Goal: Transaction & Acquisition: Download file/media

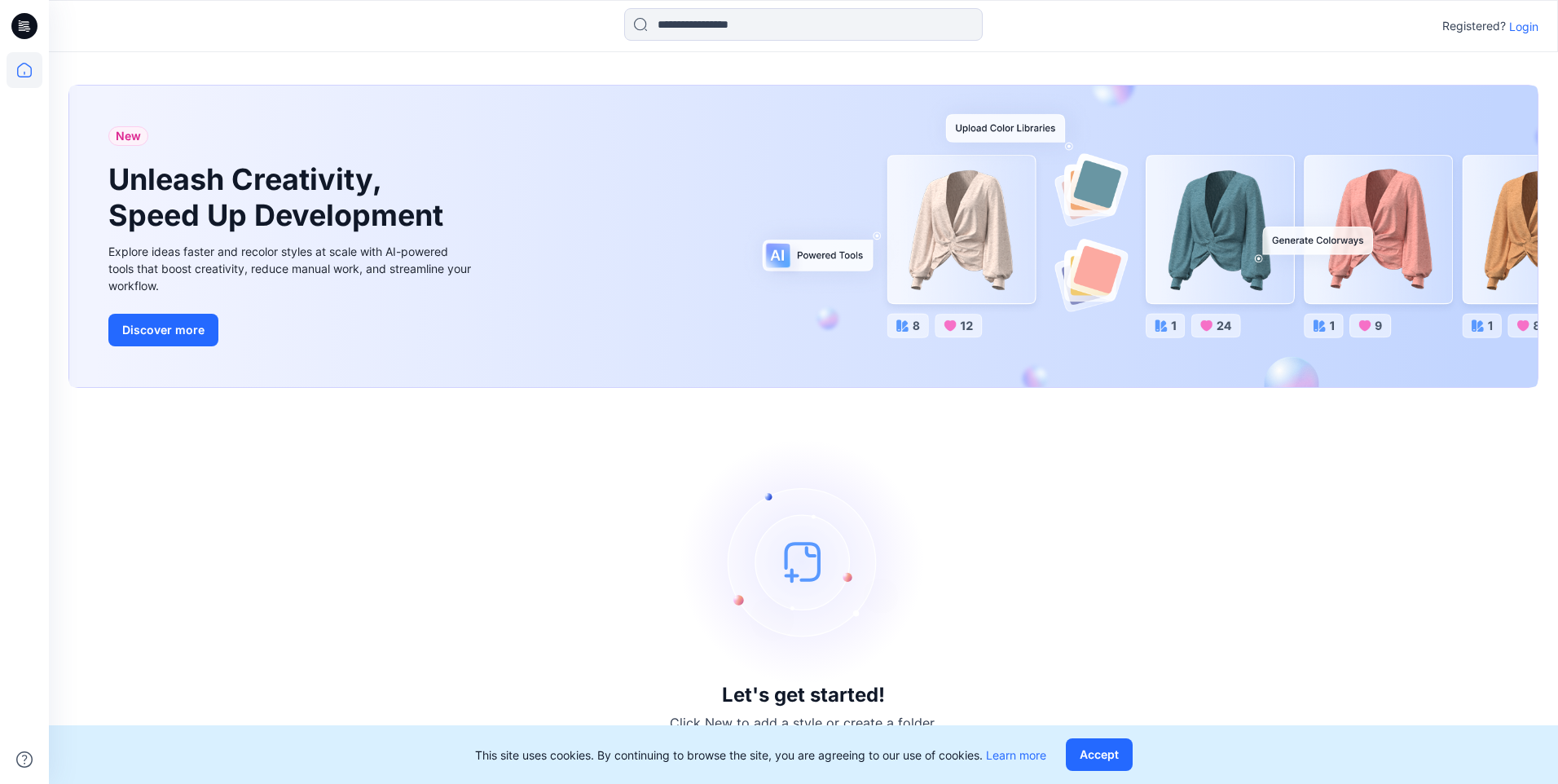
click at [1518, 25] on p "Login" at bounding box center [1524, 27] width 29 height 17
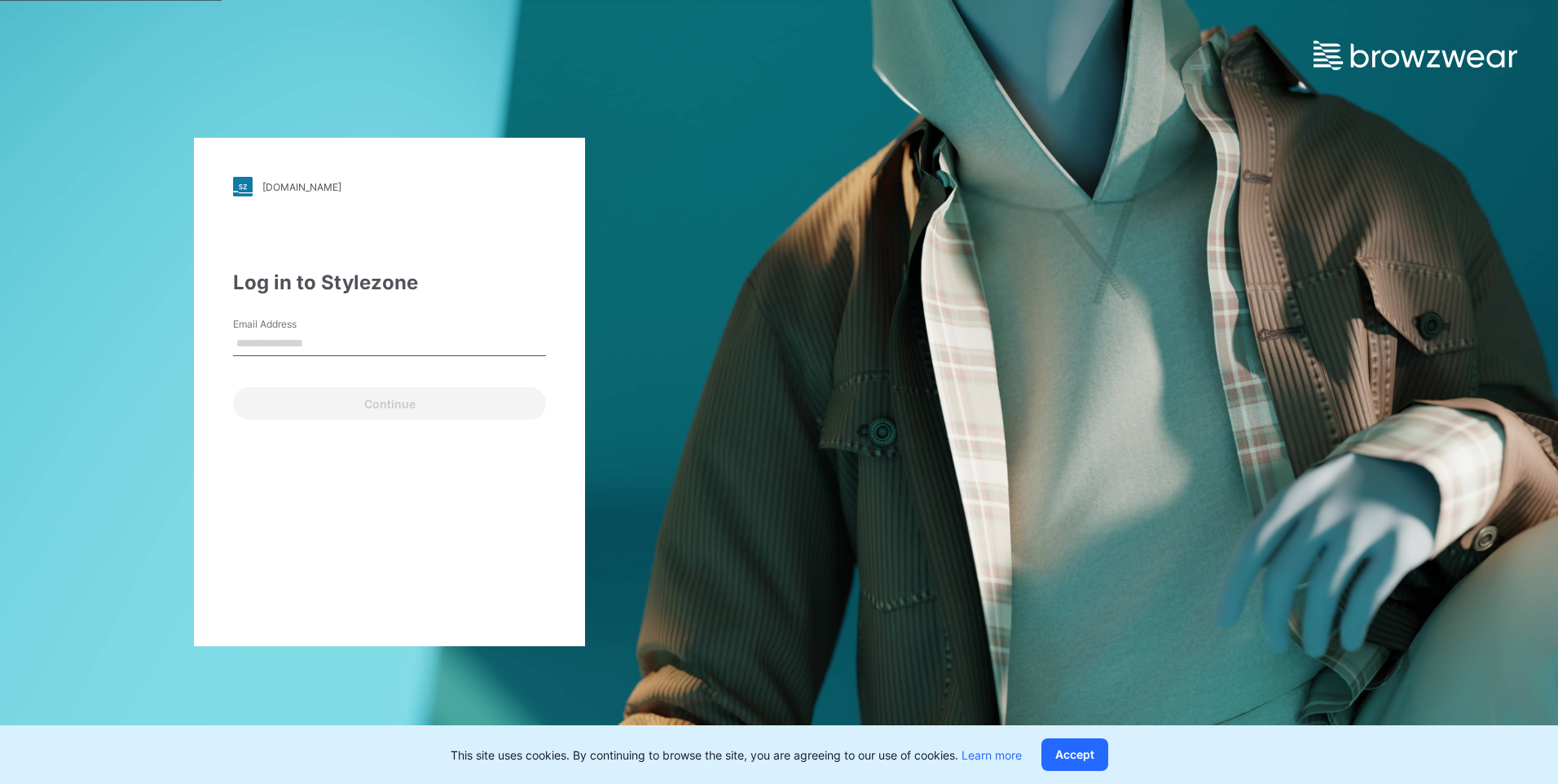
click at [302, 340] on input "Email Address" at bounding box center [390, 343] width 313 height 24
paste input "**********"
type input "**********"
click at [472, 303] on div "**********" at bounding box center [390, 344] width 313 height 151
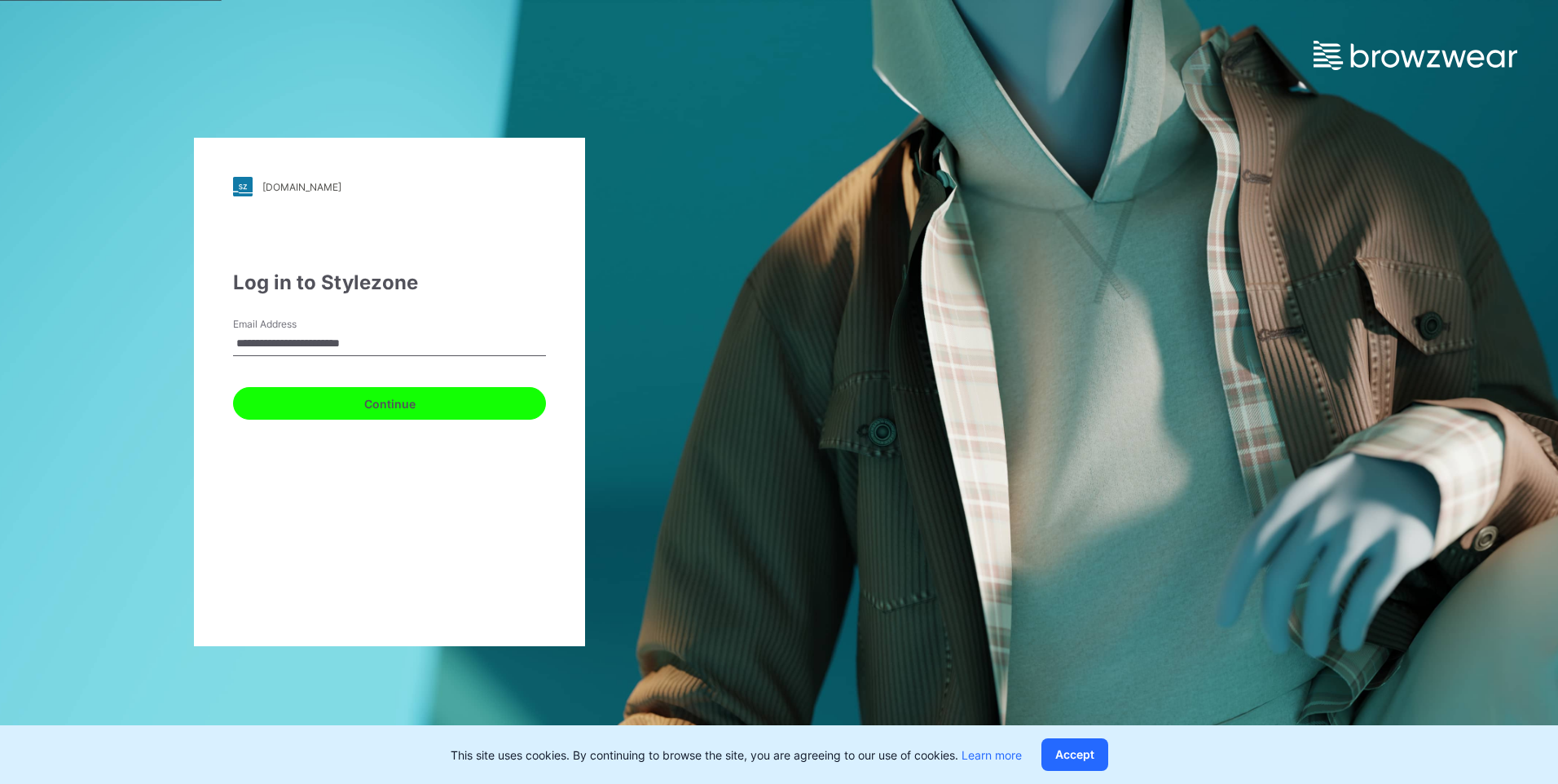
click at [378, 400] on button "Continue" at bounding box center [390, 403] width 313 height 32
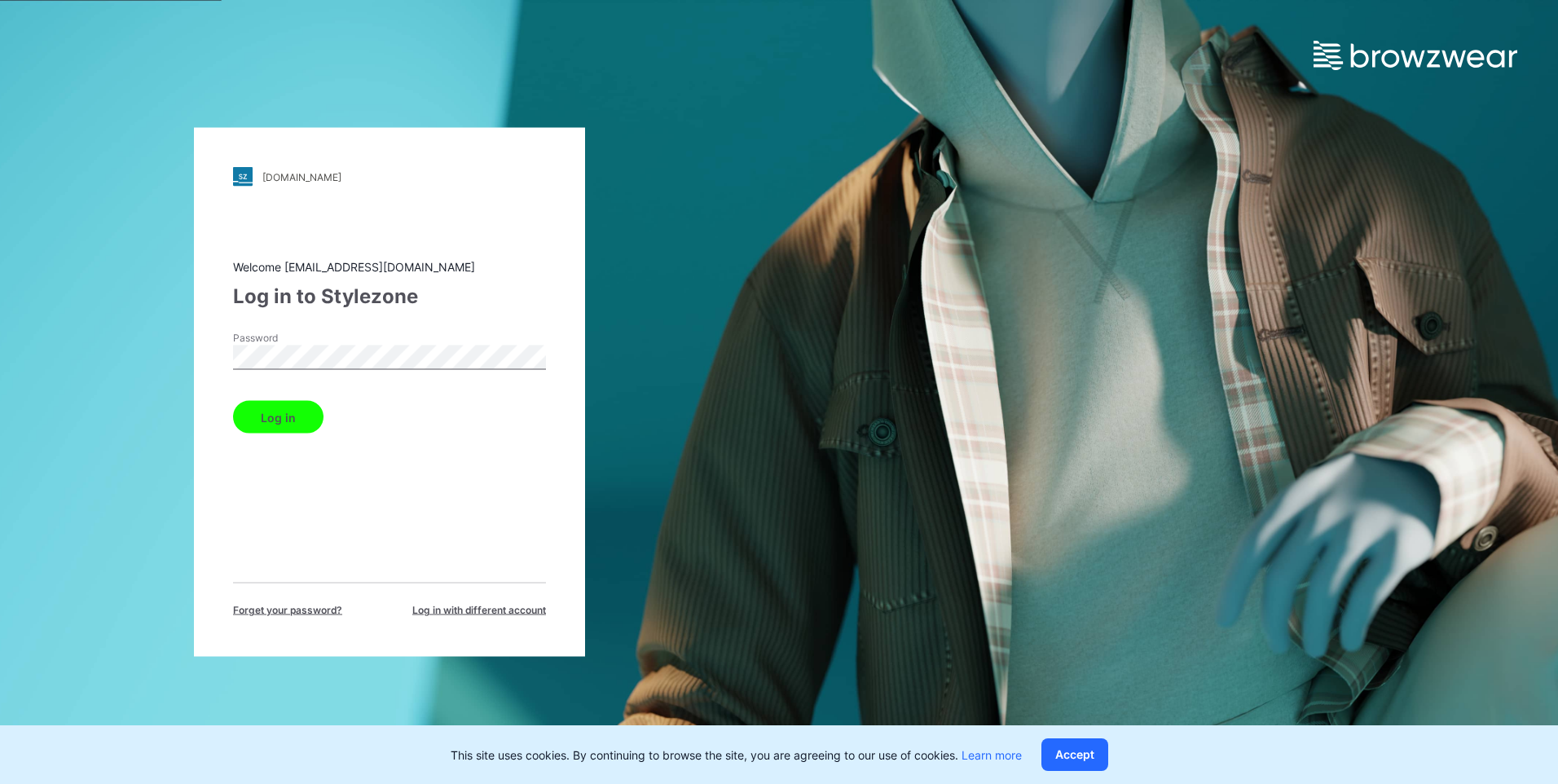
click at [341, 518] on div "Welcome [EMAIL_ADDRESS][DOMAIN_NAME] Log in to Stylezone Password Log in Forget…" at bounding box center [390, 438] width 313 height 360
click at [278, 425] on button "Log in" at bounding box center [278, 417] width 91 height 32
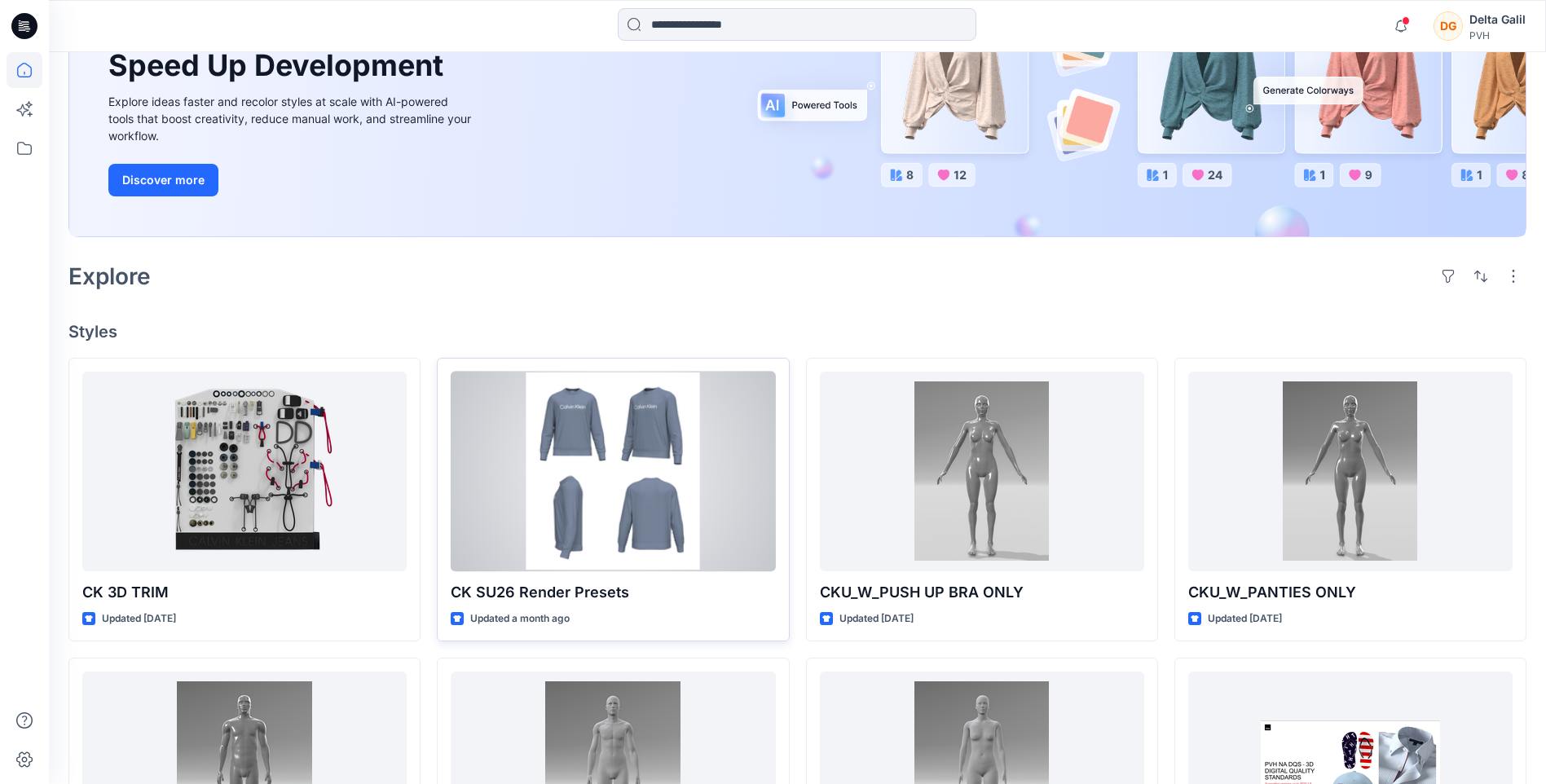
scroll to position [245, 0]
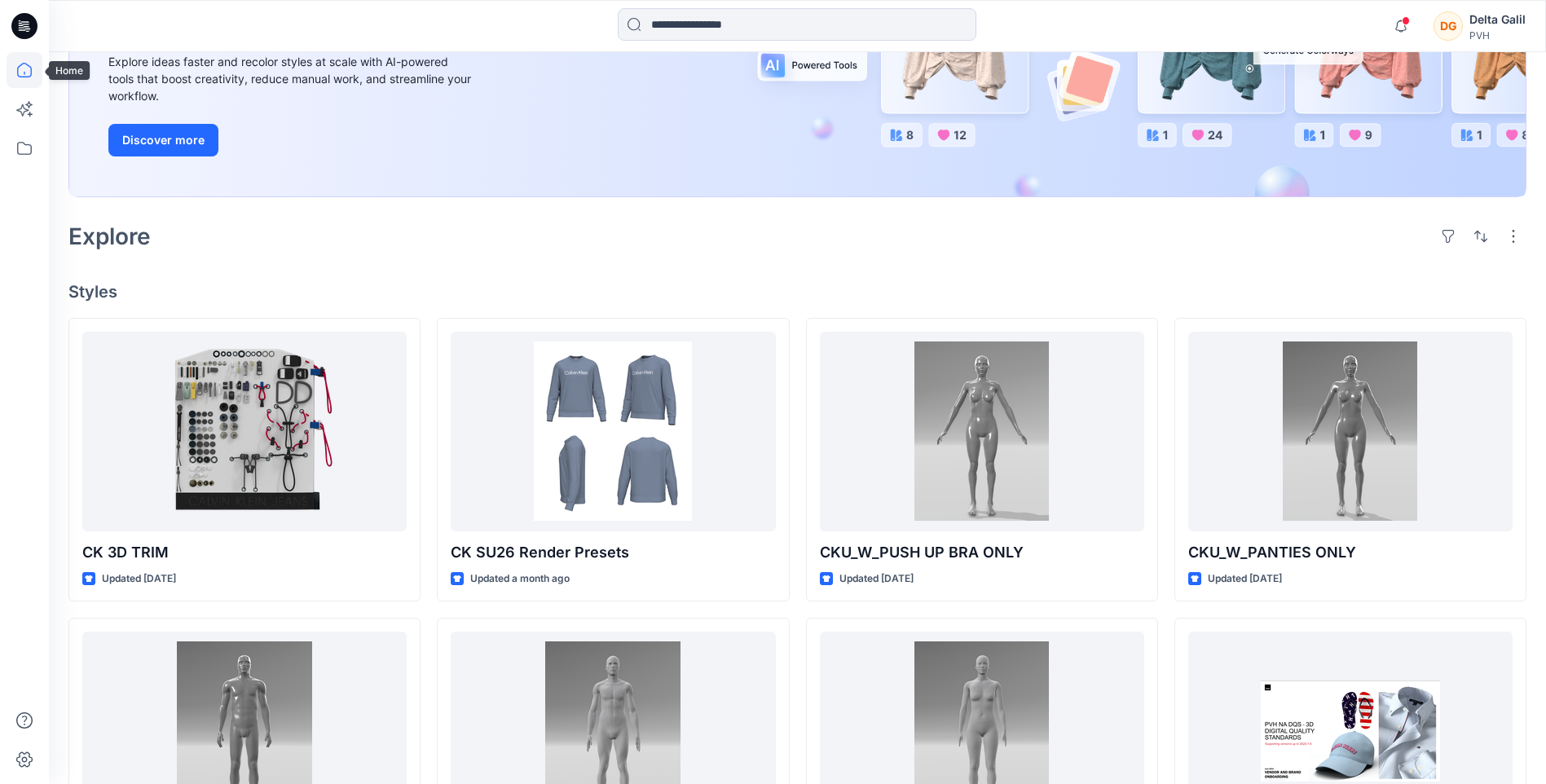
click at [22, 69] on icon at bounding box center [24, 70] width 36 height 36
click at [30, 153] on icon at bounding box center [25, 148] width 15 height 13
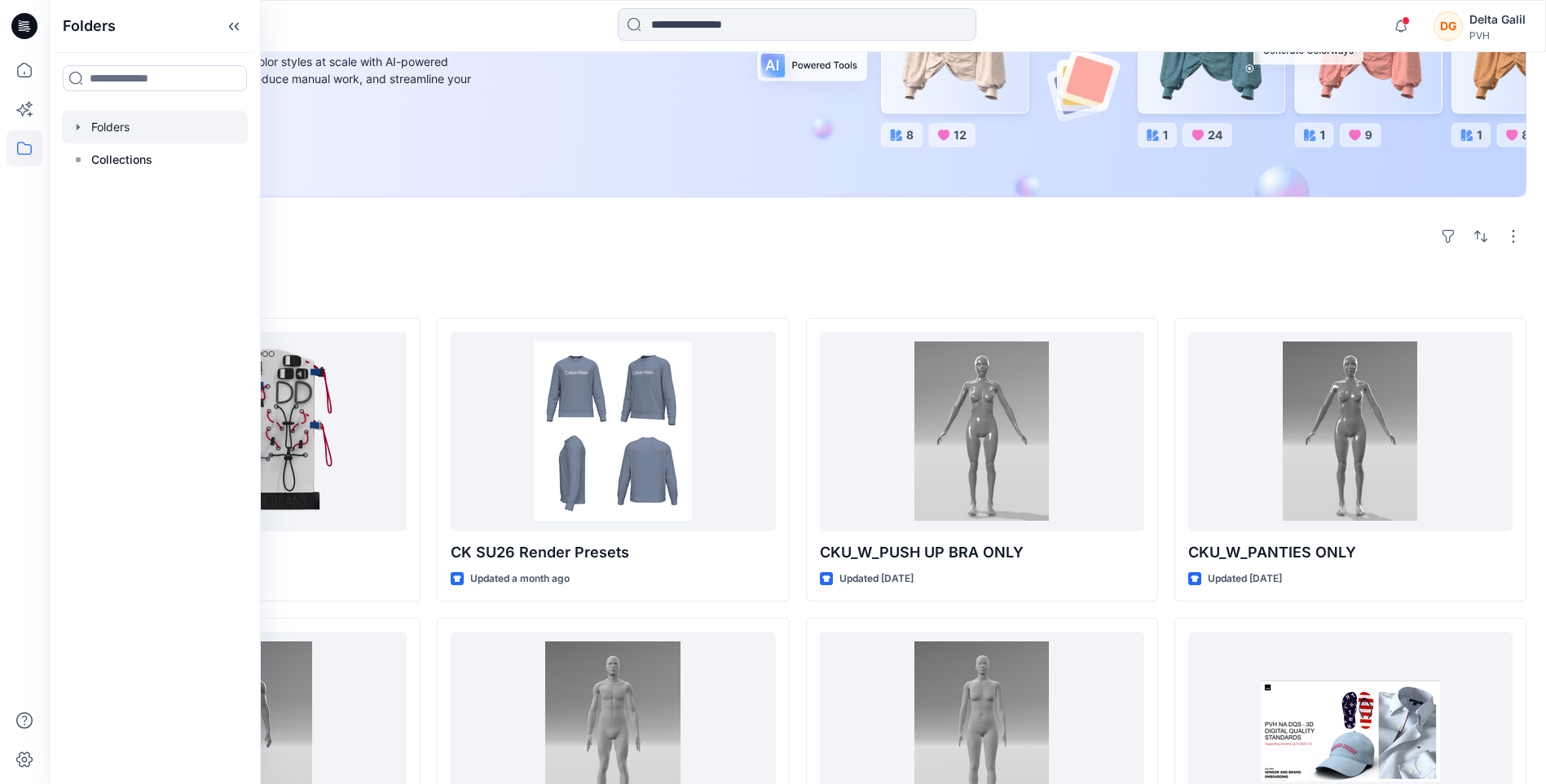
click at [81, 132] on icon "button" at bounding box center [78, 127] width 13 height 13
click at [134, 159] on div at bounding box center [154, 159] width 186 height 32
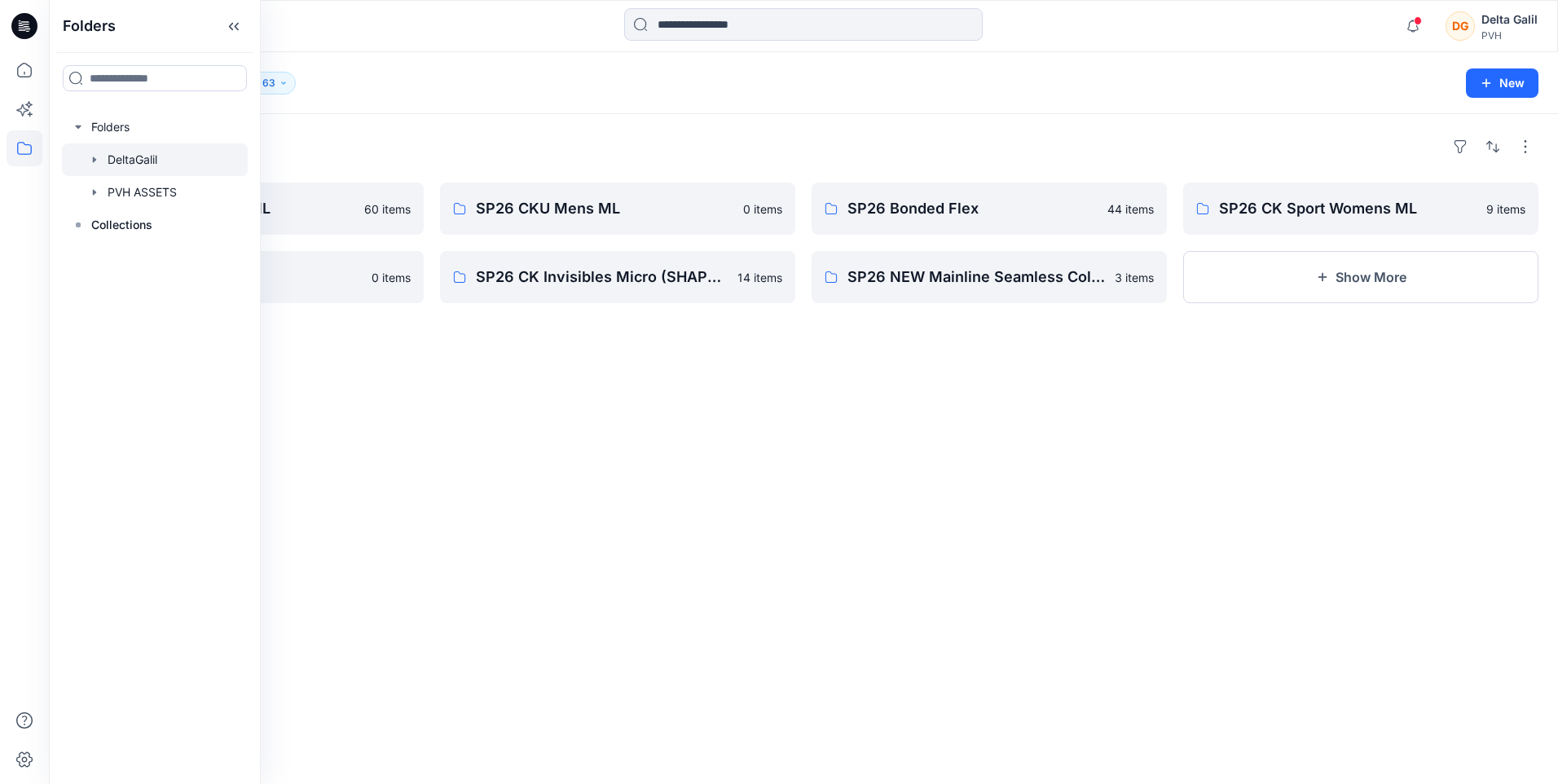
click at [154, 161] on div at bounding box center [154, 159] width 186 height 32
drag, startPoint x: 467, startPoint y: 354, endPoint x: 472, endPoint y: 362, distance: 9.4
click at [468, 354] on div "Folders SP26 CKU Womens ML 60 items SP26 CKS MEN' 0 items SP26 CKU Mens ML 0 it…" at bounding box center [804, 449] width 1510 height 670
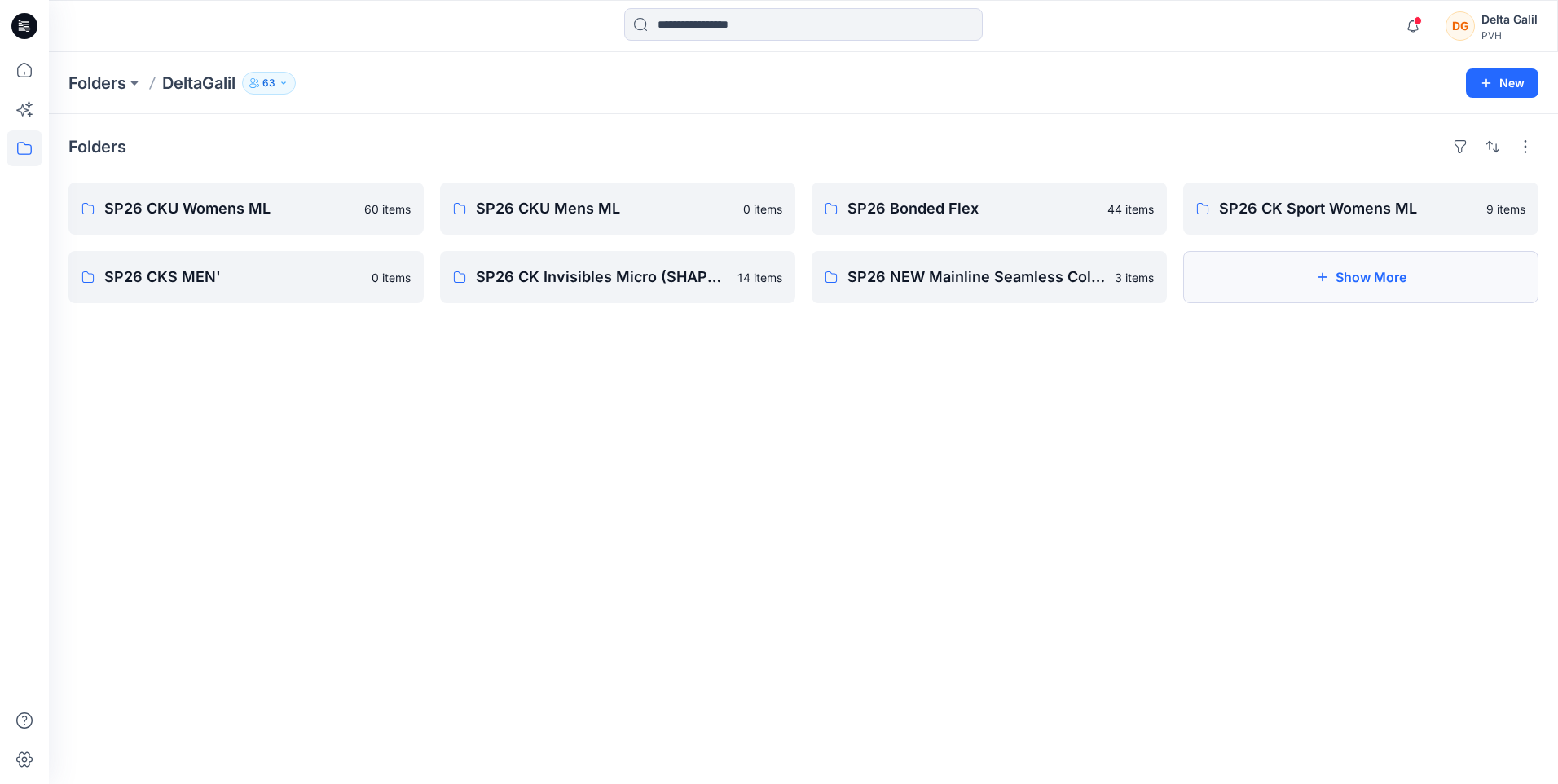
click at [1356, 281] on button "Show More" at bounding box center [1361, 276] width 356 height 52
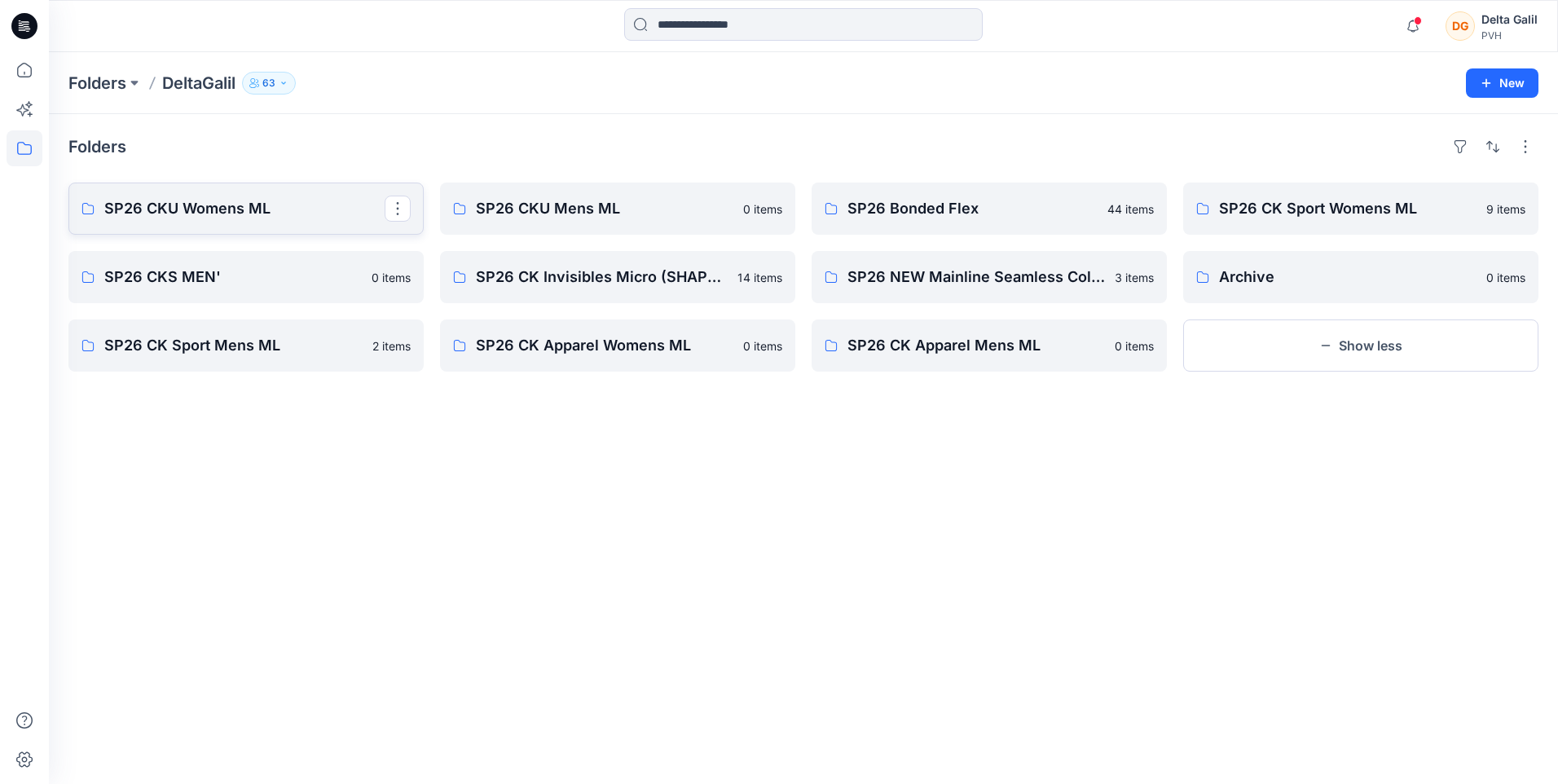
click at [321, 213] on p "SP26 CKU Womens ML" at bounding box center [244, 208] width 281 height 22
drag, startPoint x: 100, startPoint y: 83, endPoint x: 140, endPoint y: 102, distance: 44.3
click at [101, 83] on p "Folders" at bounding box center [97, 82] width 57 height 22
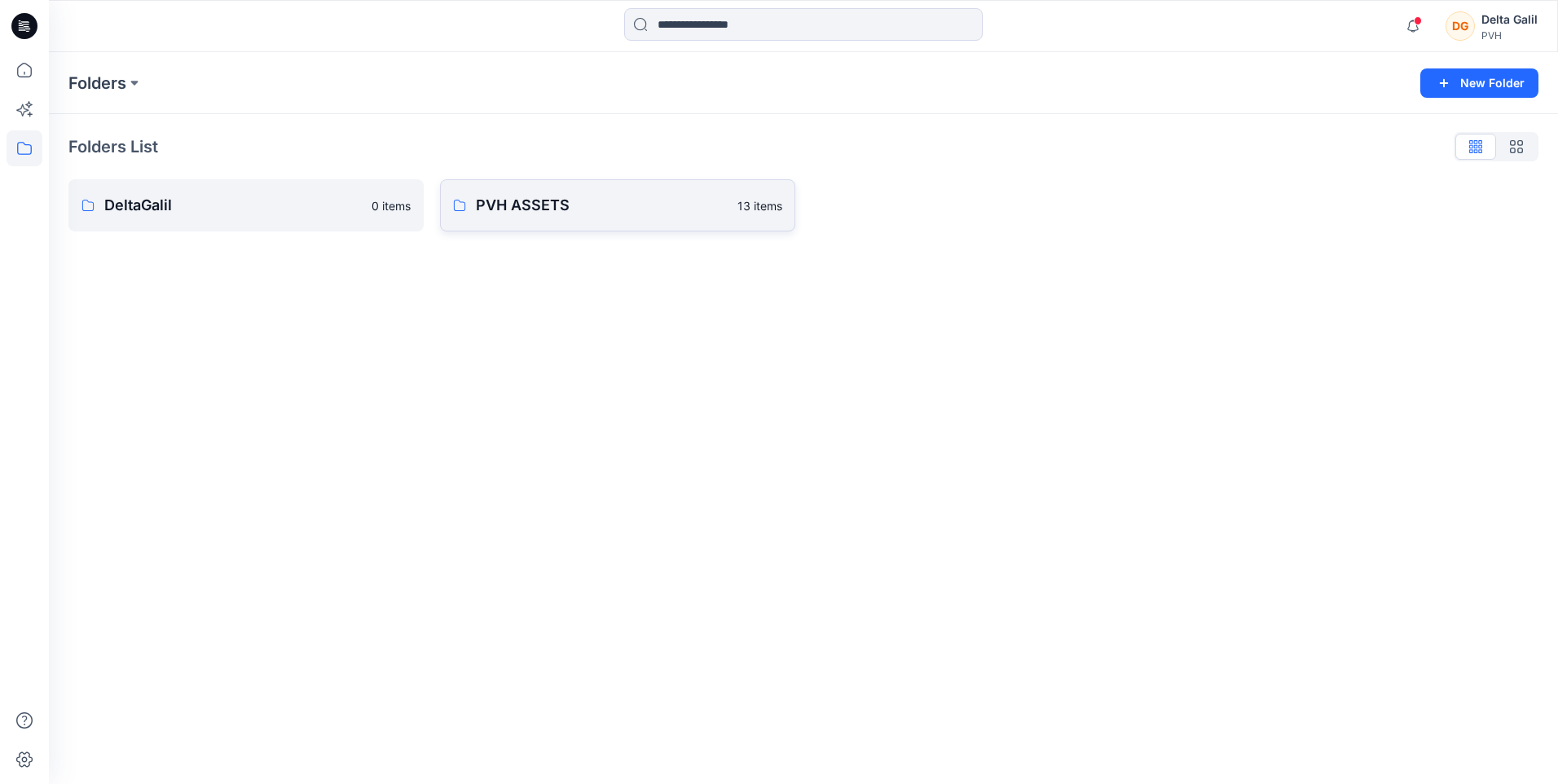
click at [557, 215] on p "PVH ASSETS" at bounding box center [602, 205] width 251 height 22
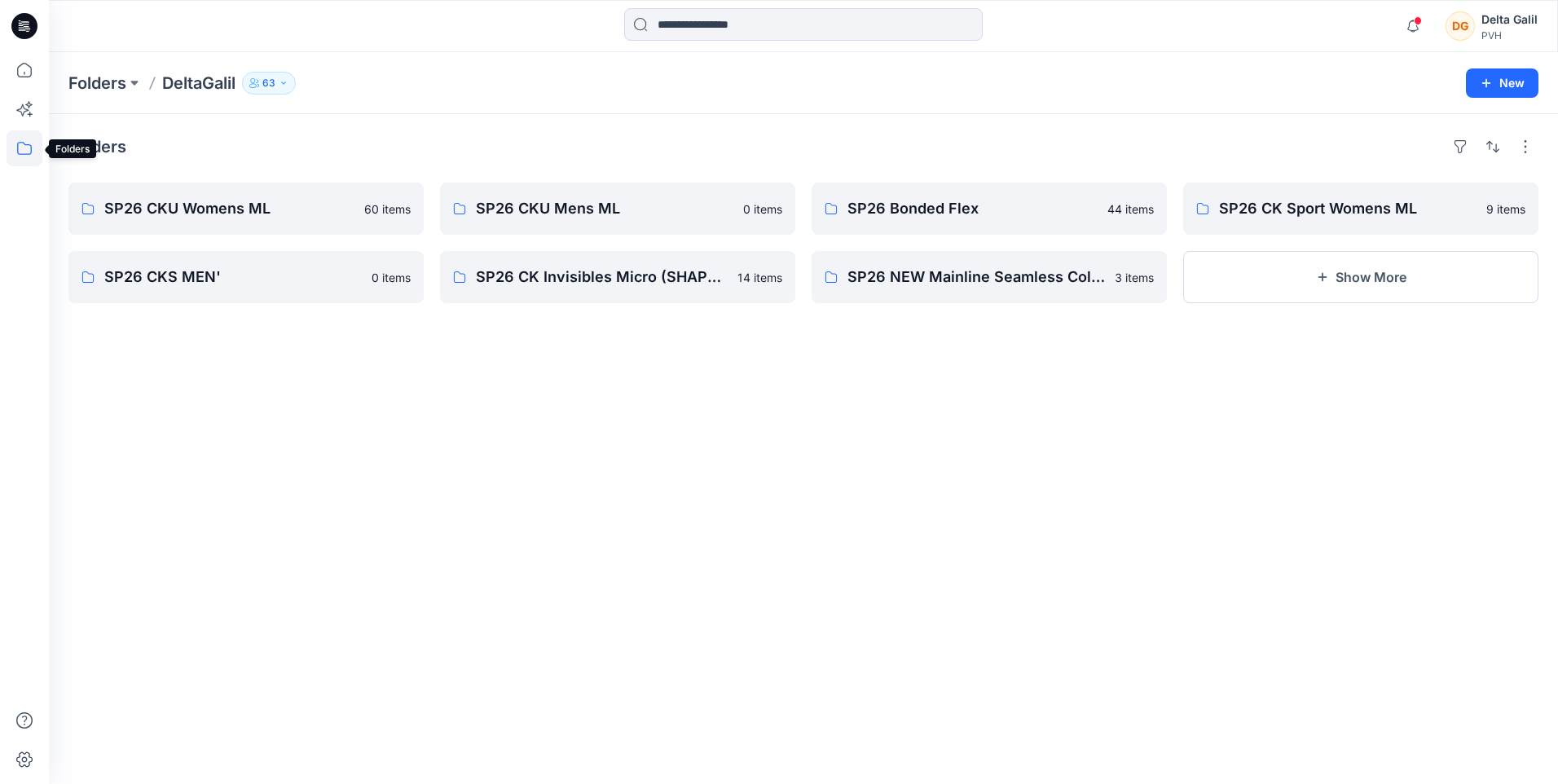
click at [19, 146] on icon at bounding box center [24, 148] width 36 height 36
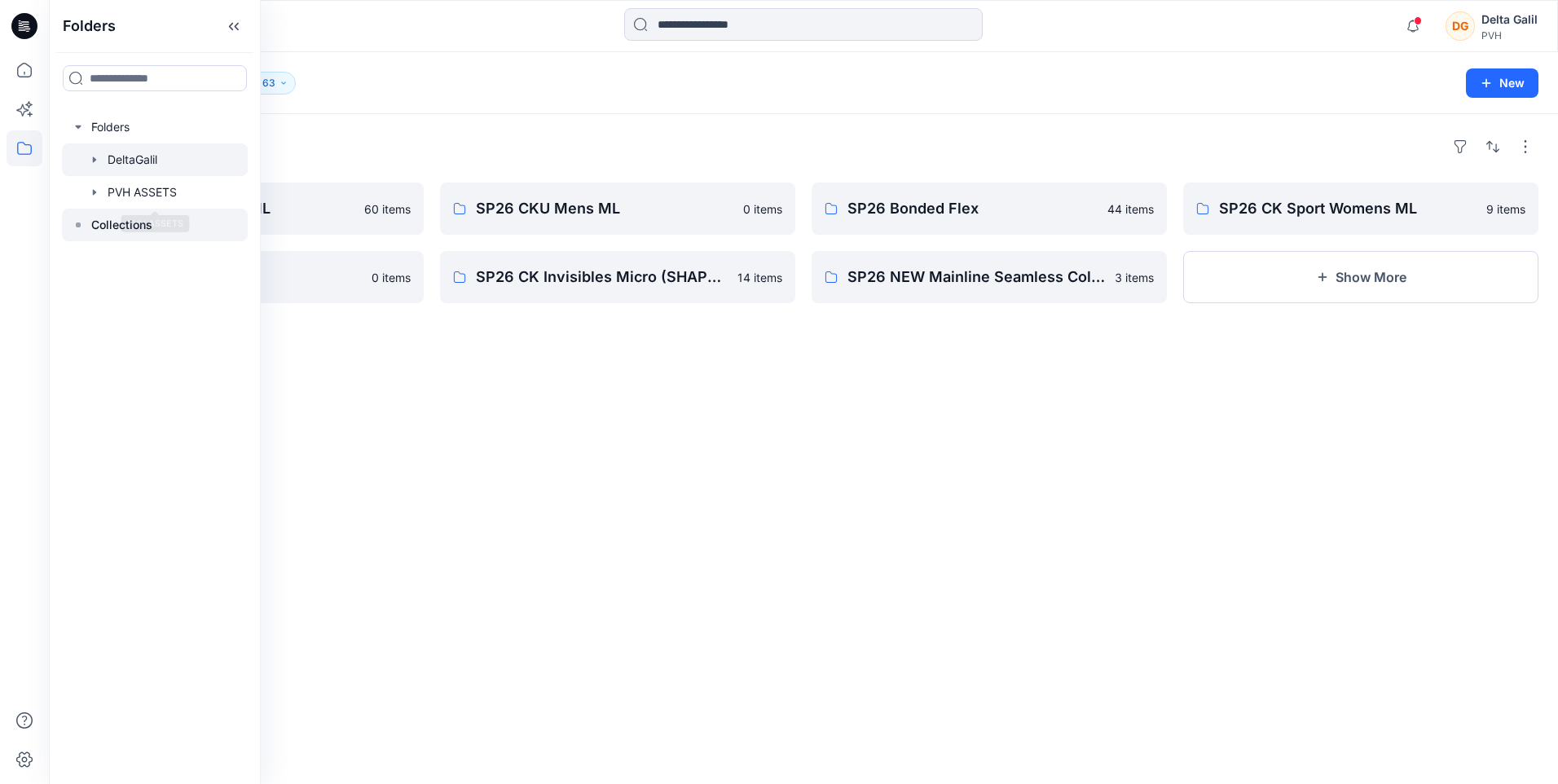
click at [117, 221] on p "Collections" at bounding box center [122, 224] width 61 height 19
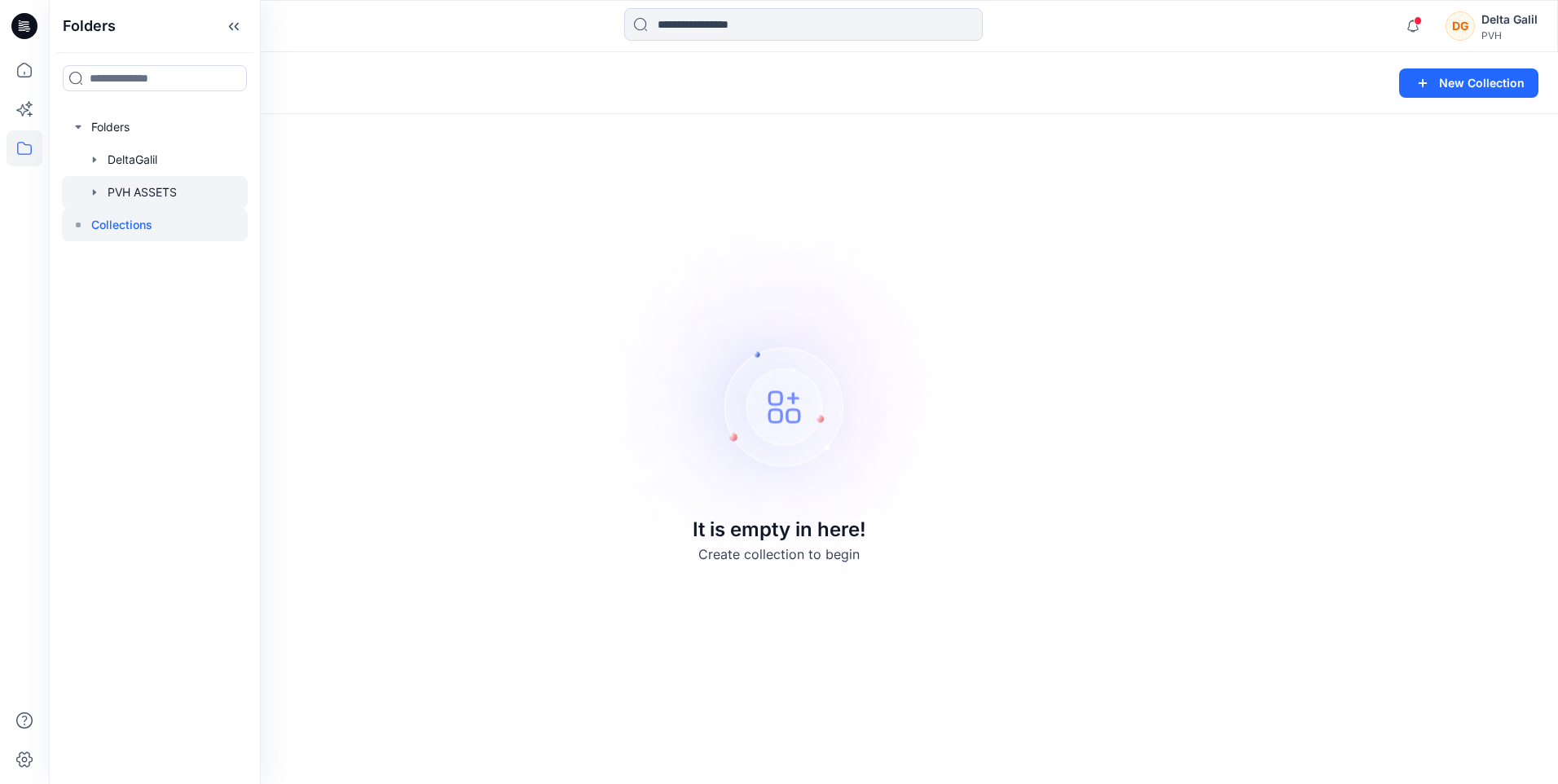
click at [104, 188] on div at bounding box center [154, 191] width 186 height 32
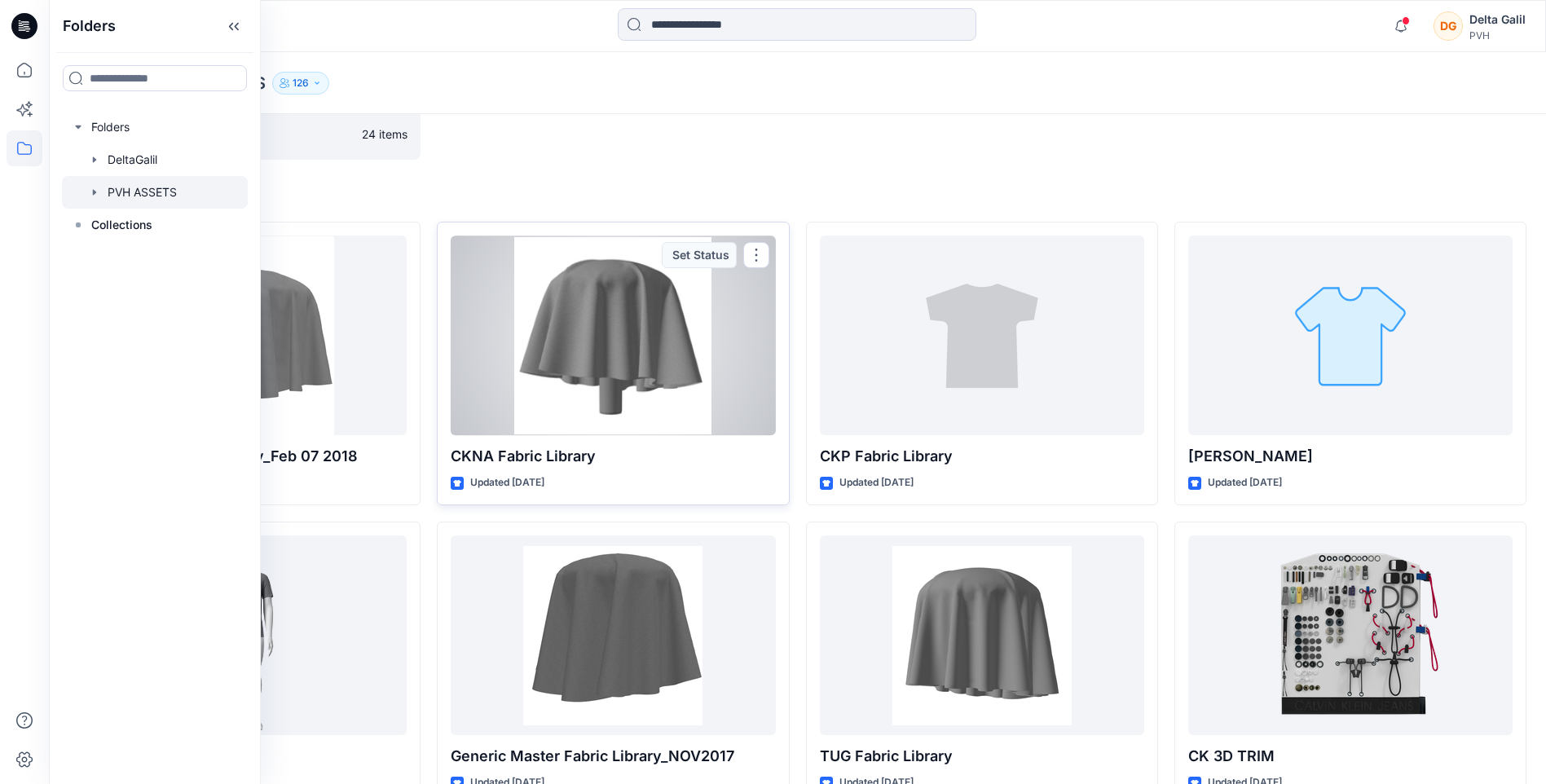
scroll to position [82, 0]
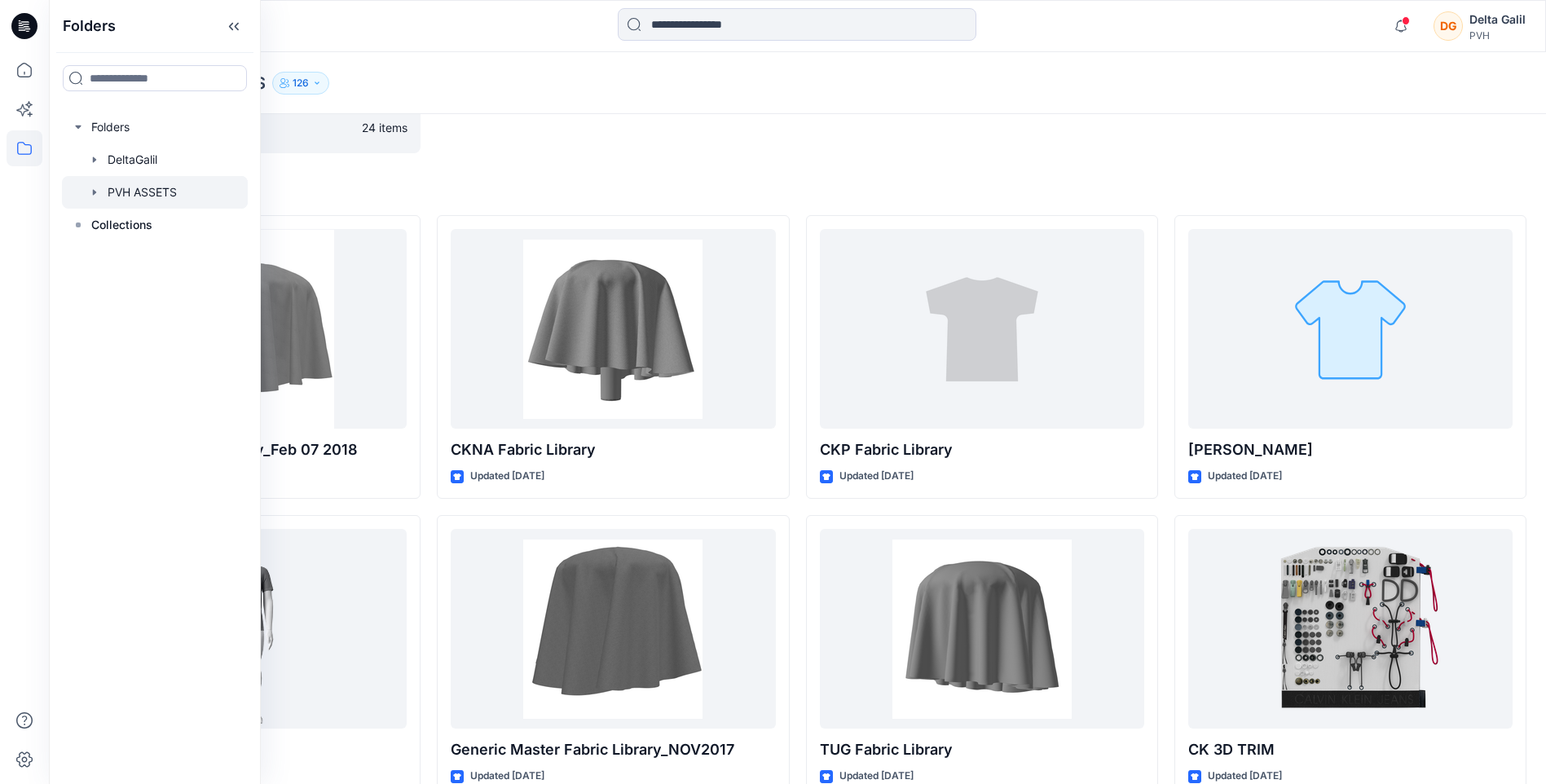
click at [594, 169] on div "Folders PVH ASSETS Board 24 items Styles DFG Master Fabric library_Feb 07 2018 …" at bounding box center [798, 725] width 1497 height 1385
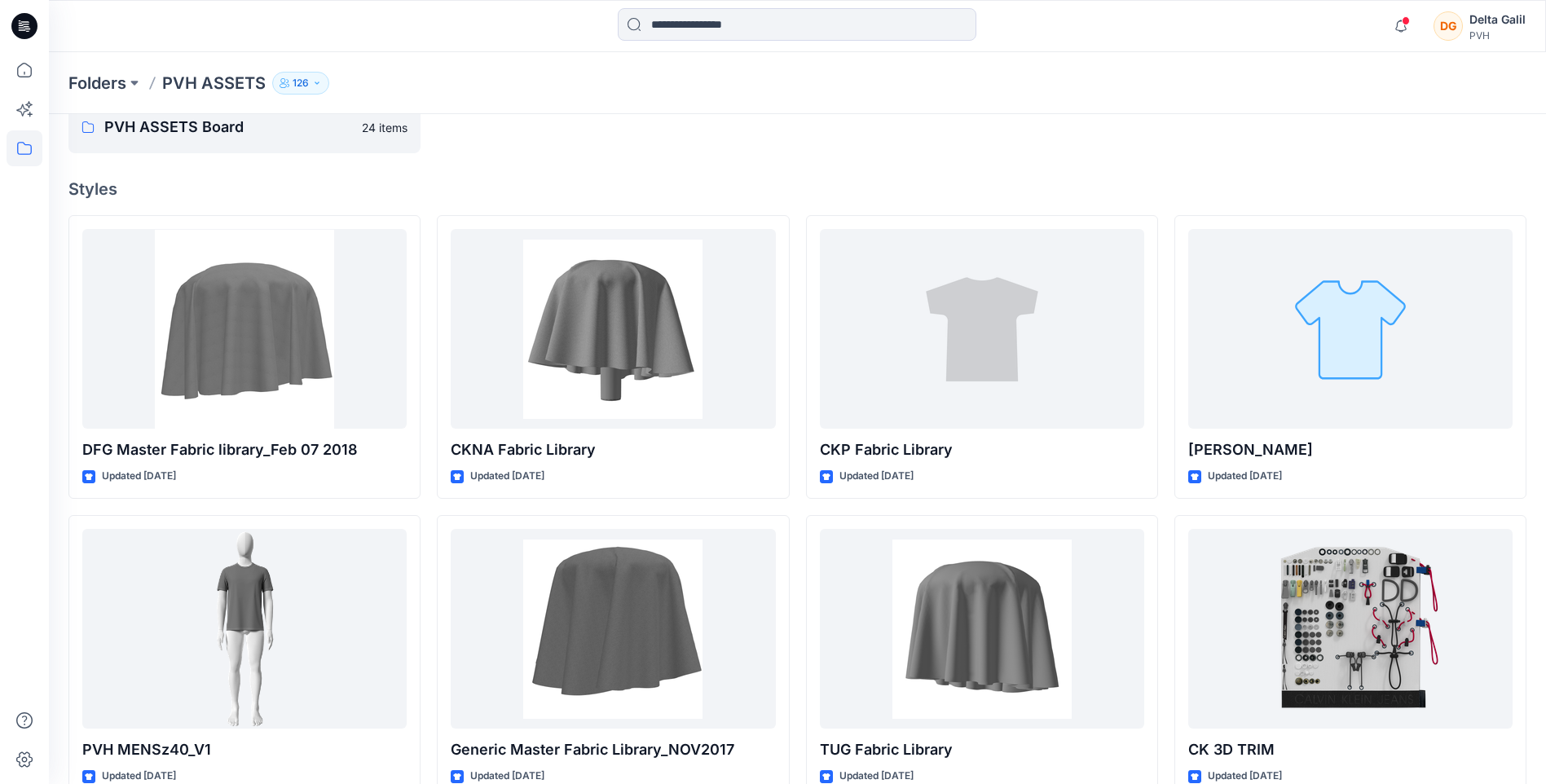
scroll to position [0, 0]
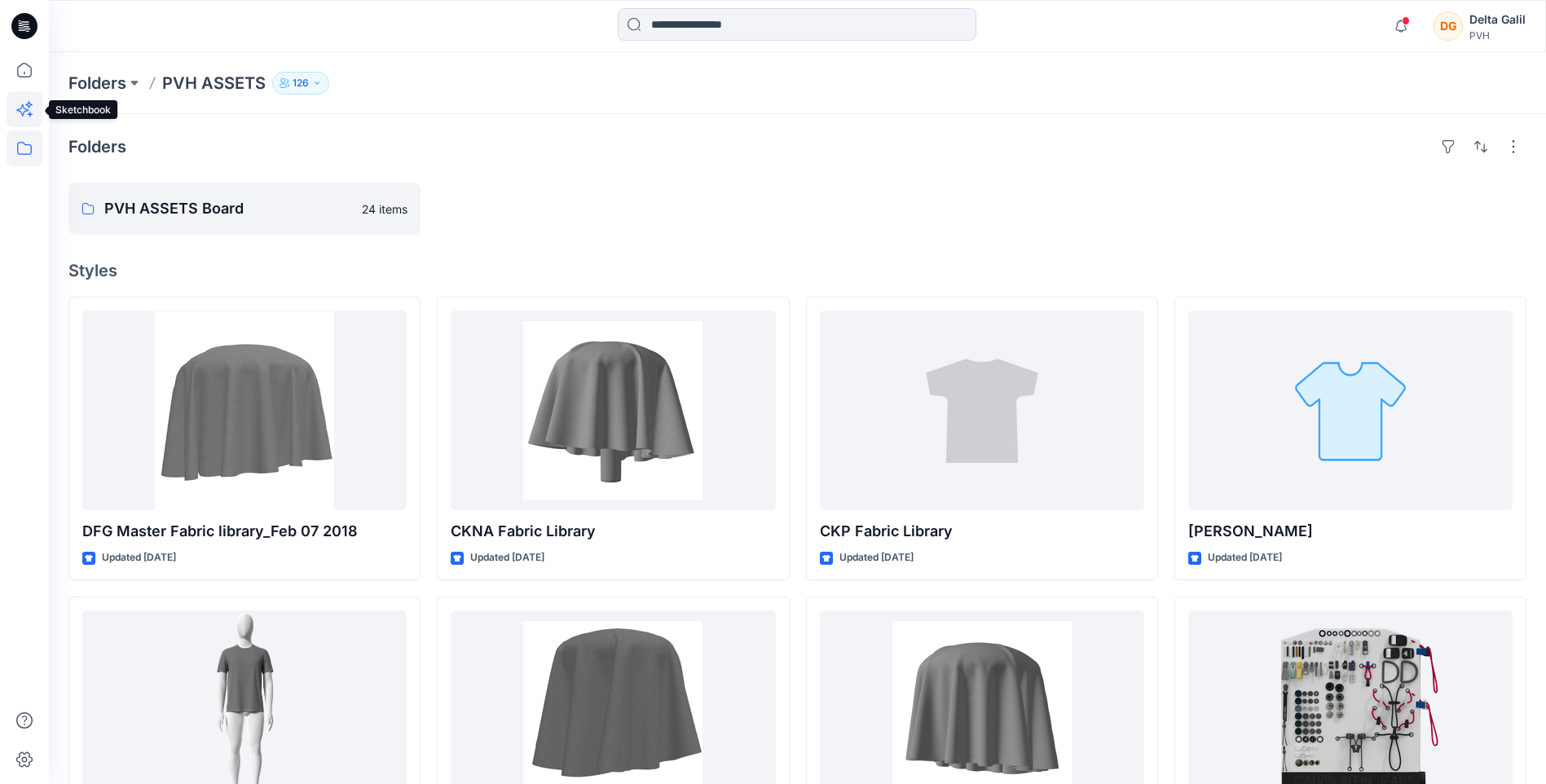
click at [28, 116] on icon at bounding box center [24, 109] width 36 height 36
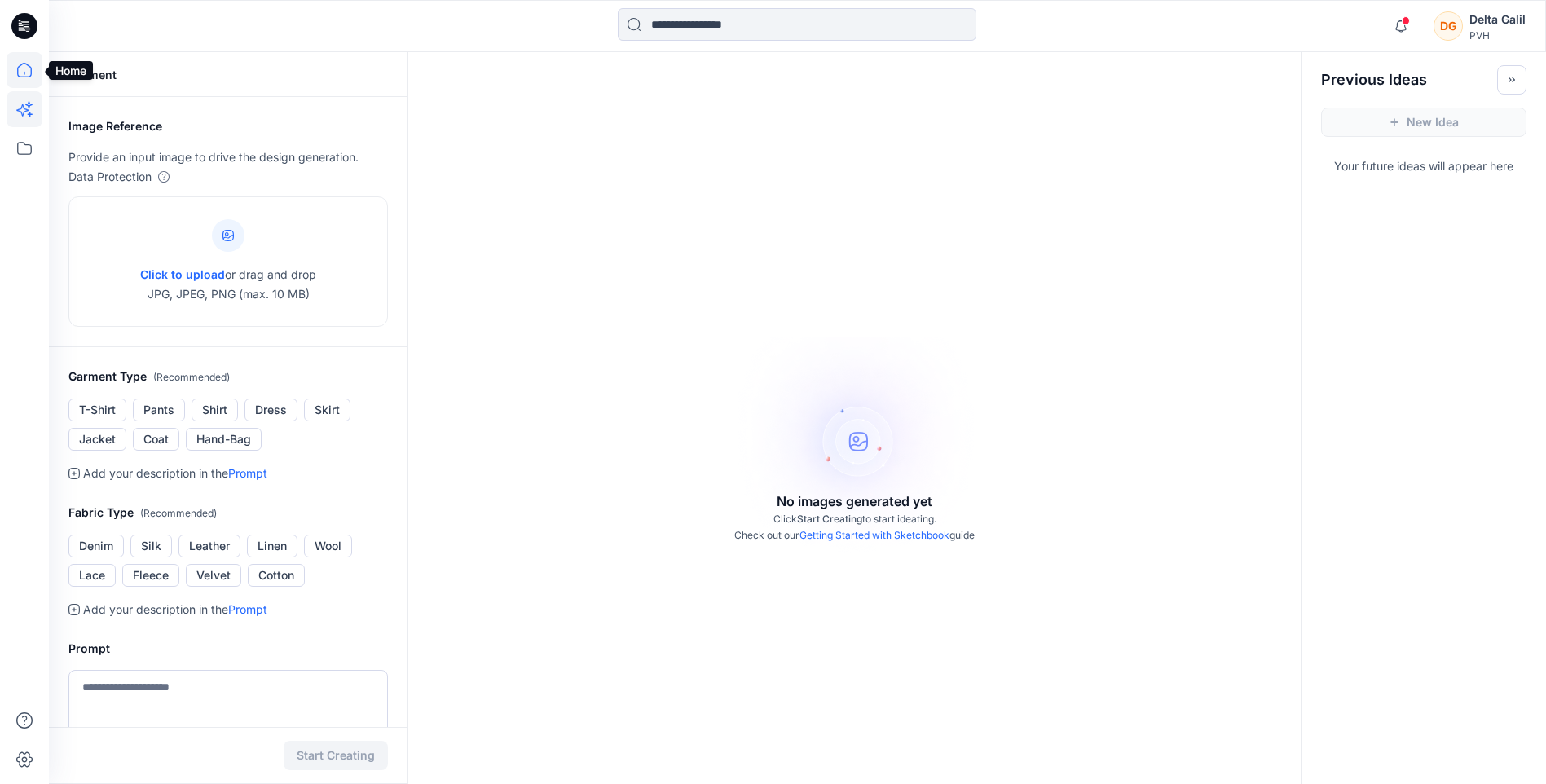
click at [19, 65] on icon at bounding box center [24, 70] width 36 height 36
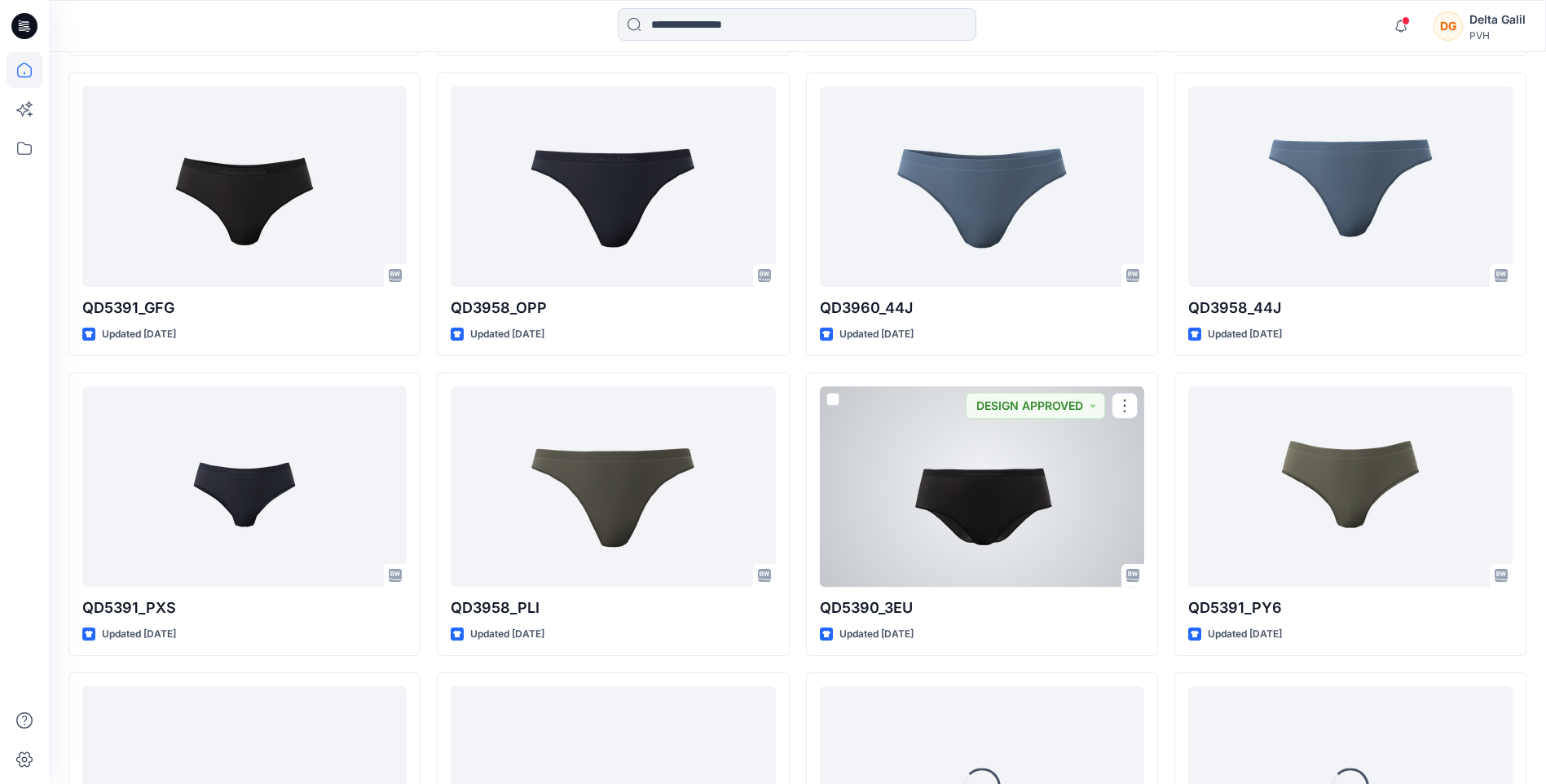
scroll to position [3436, 0]
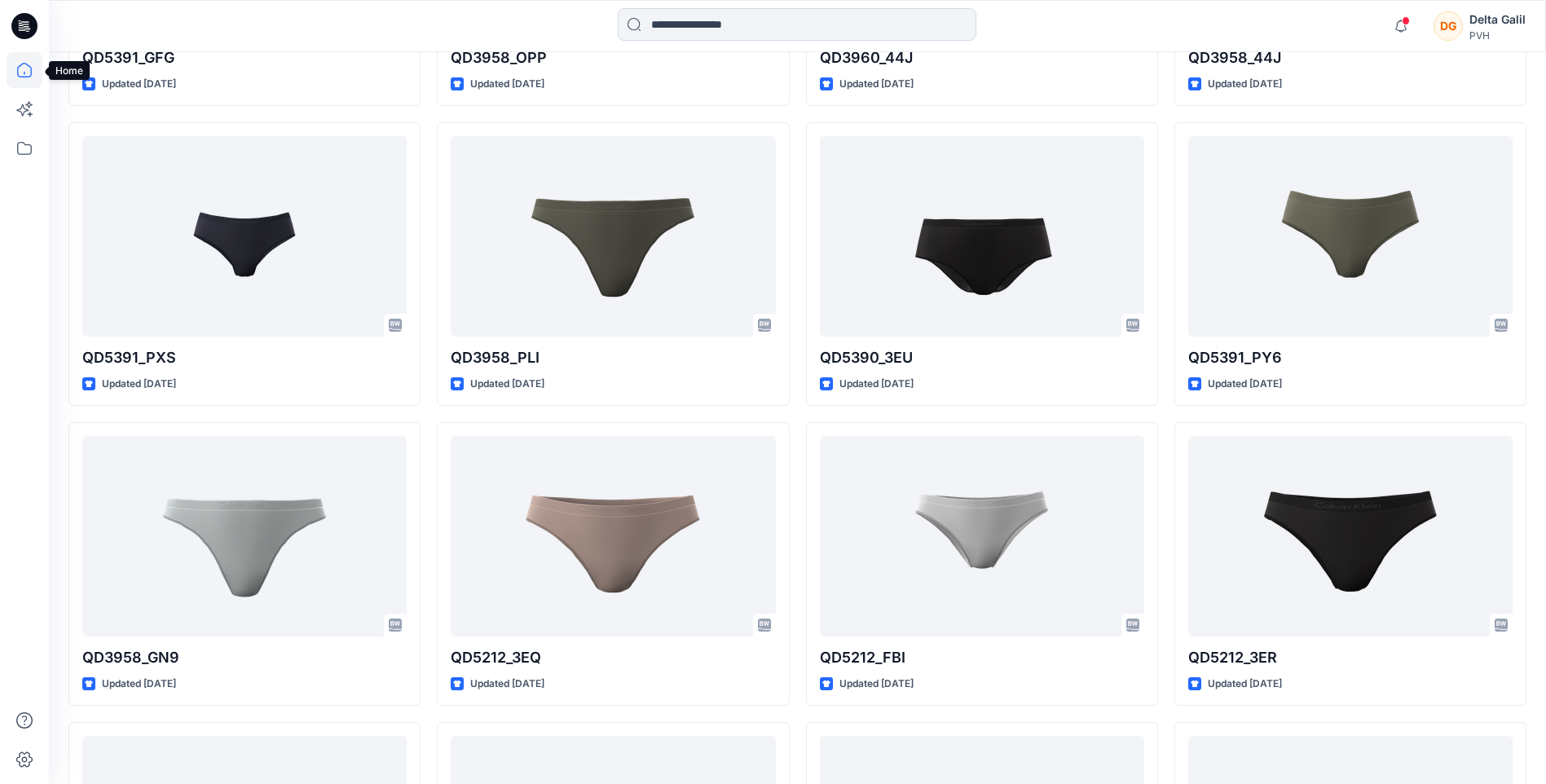
click at [16, 67] on icon at bounding box center [24, 70] width 36 height 36
click at [21, 31] on icon at bounding box center [24, 26] width 26 height 26
click at [22, 64] on icon at bounding box center [24, 70] width 36 height 36
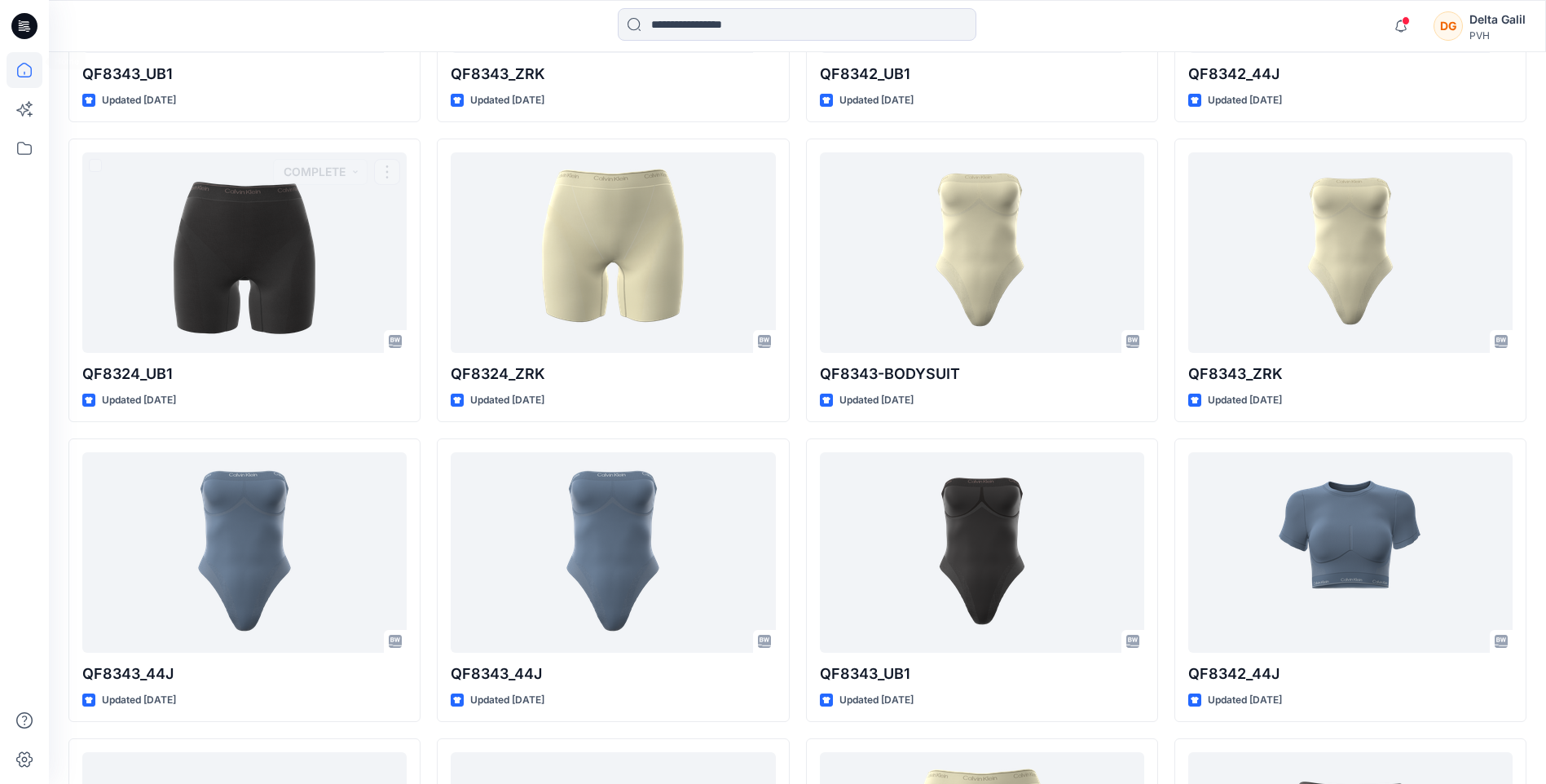
scroll to position [7608, 0]
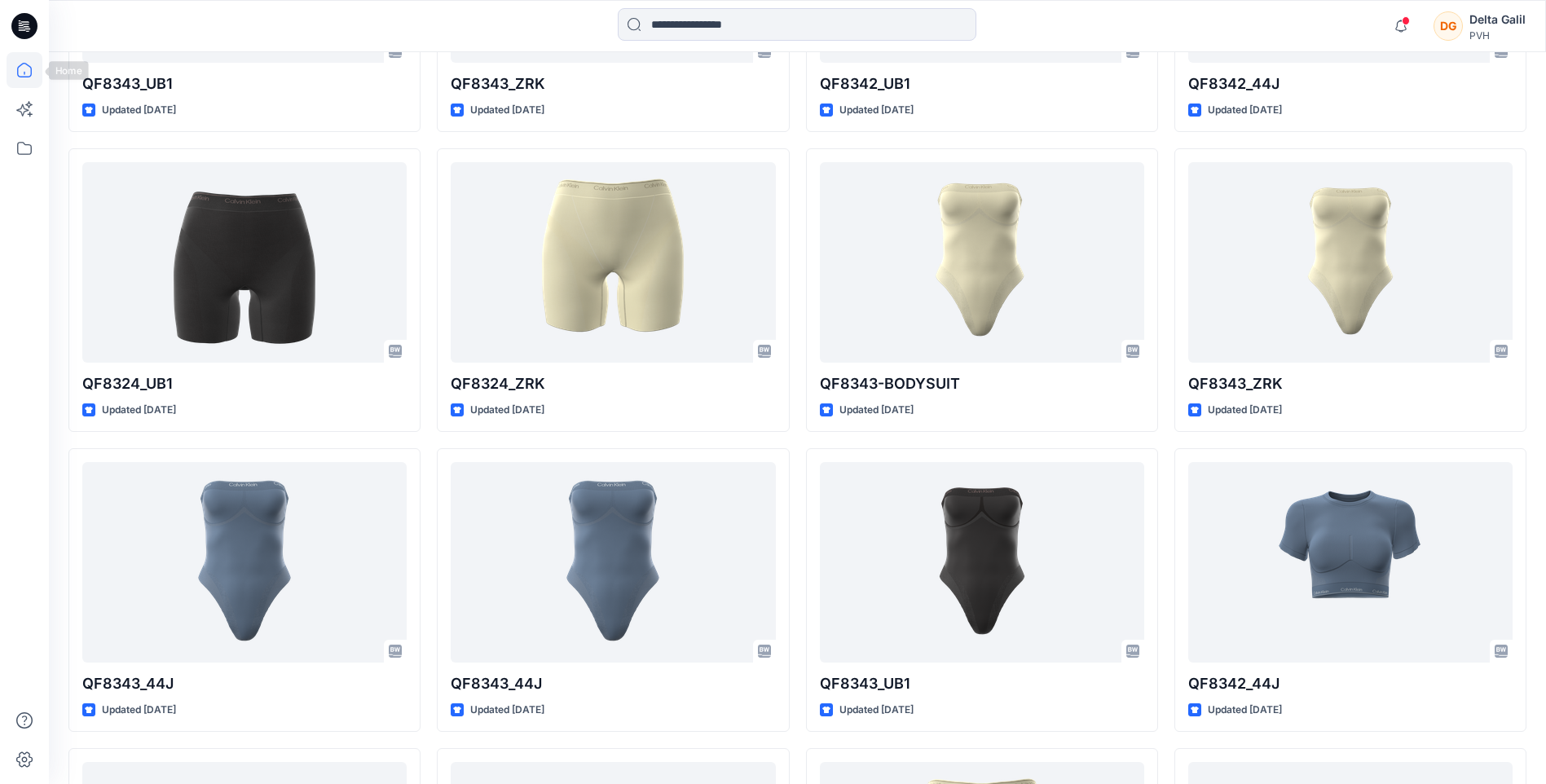
click at [17, 64] on icon at bounding box center [24, 70] width 36 height 36
click at [33, 148] on icon at bounding box center [24, 148] width 36 height 36
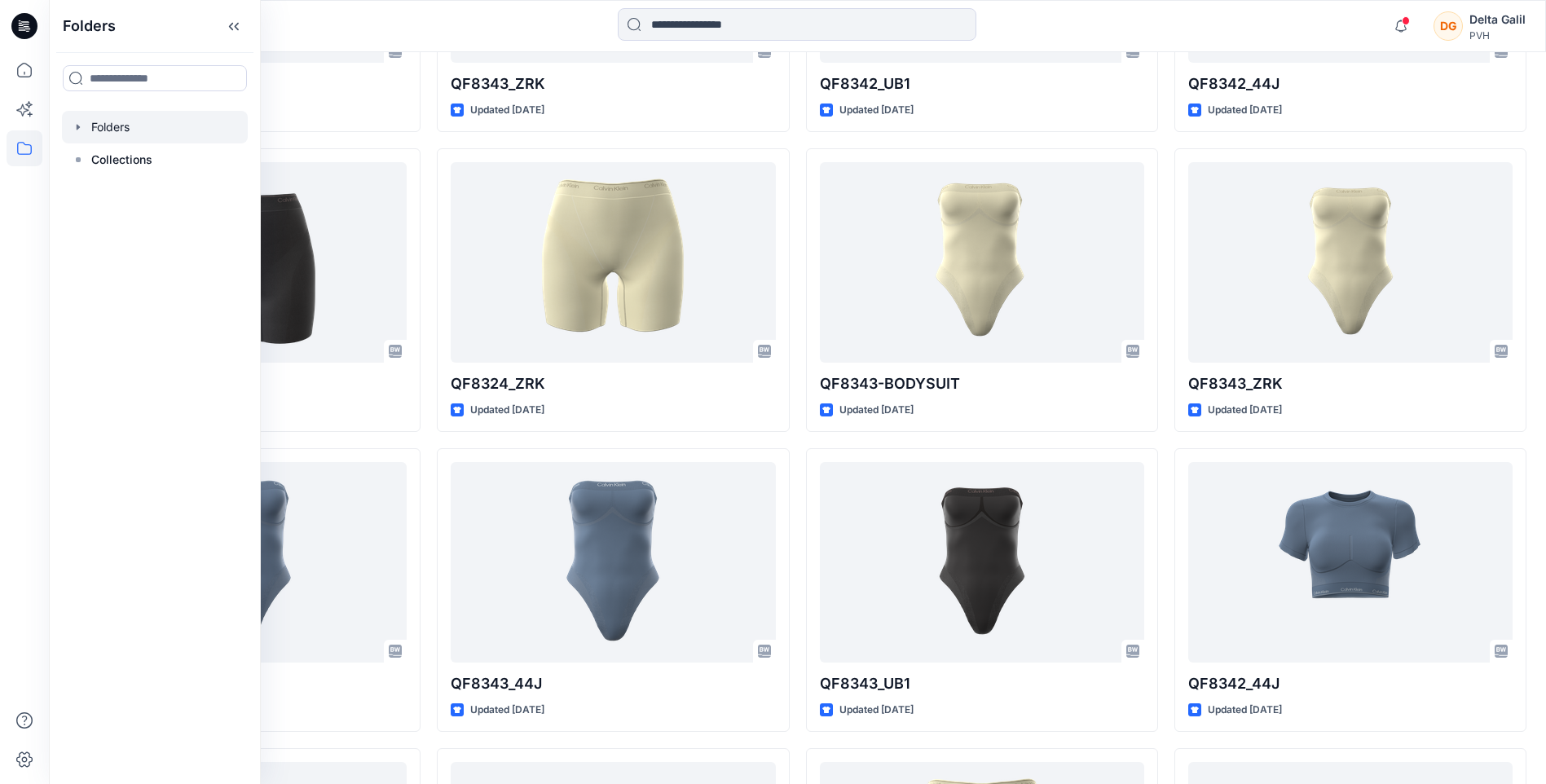
click at [119, 122] on div at bounding box center [154, 127] width 186 height 32
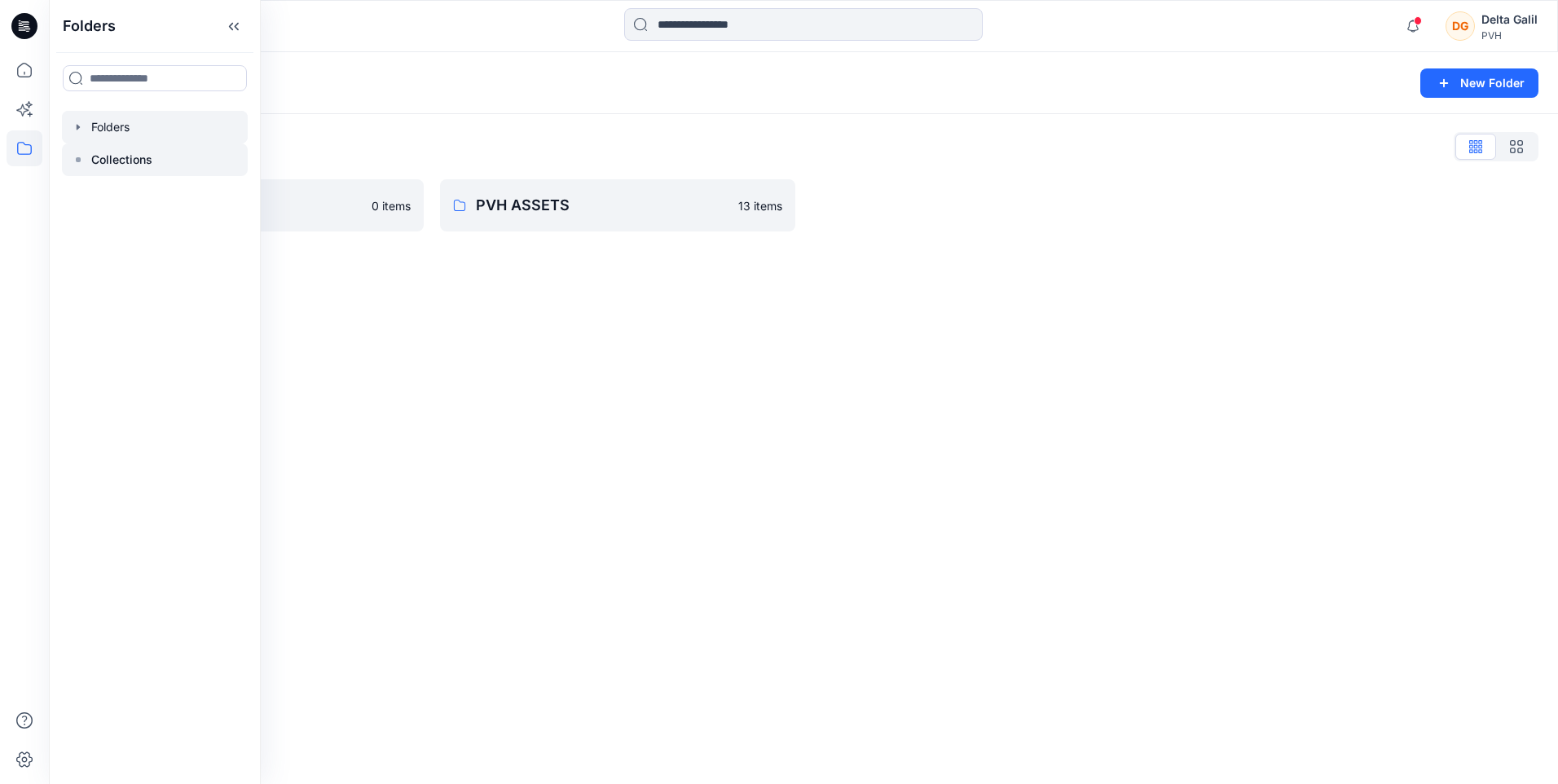
click at [140, 156] on p "Collections" at bounding box center [122, 159] width 61 height 19
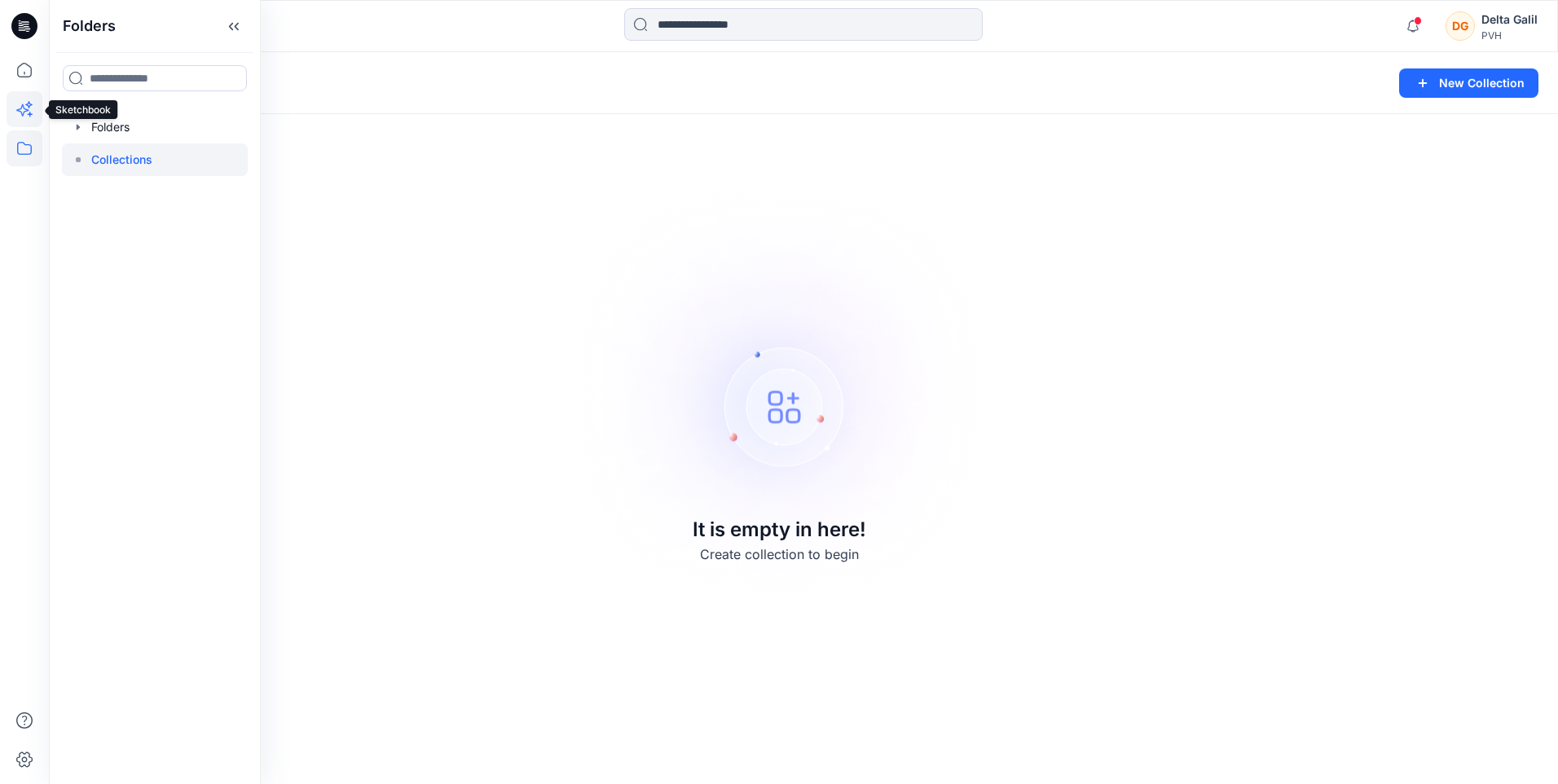
click at [24, 105] on icon at bounding box center [24, 109] width 36 height 36
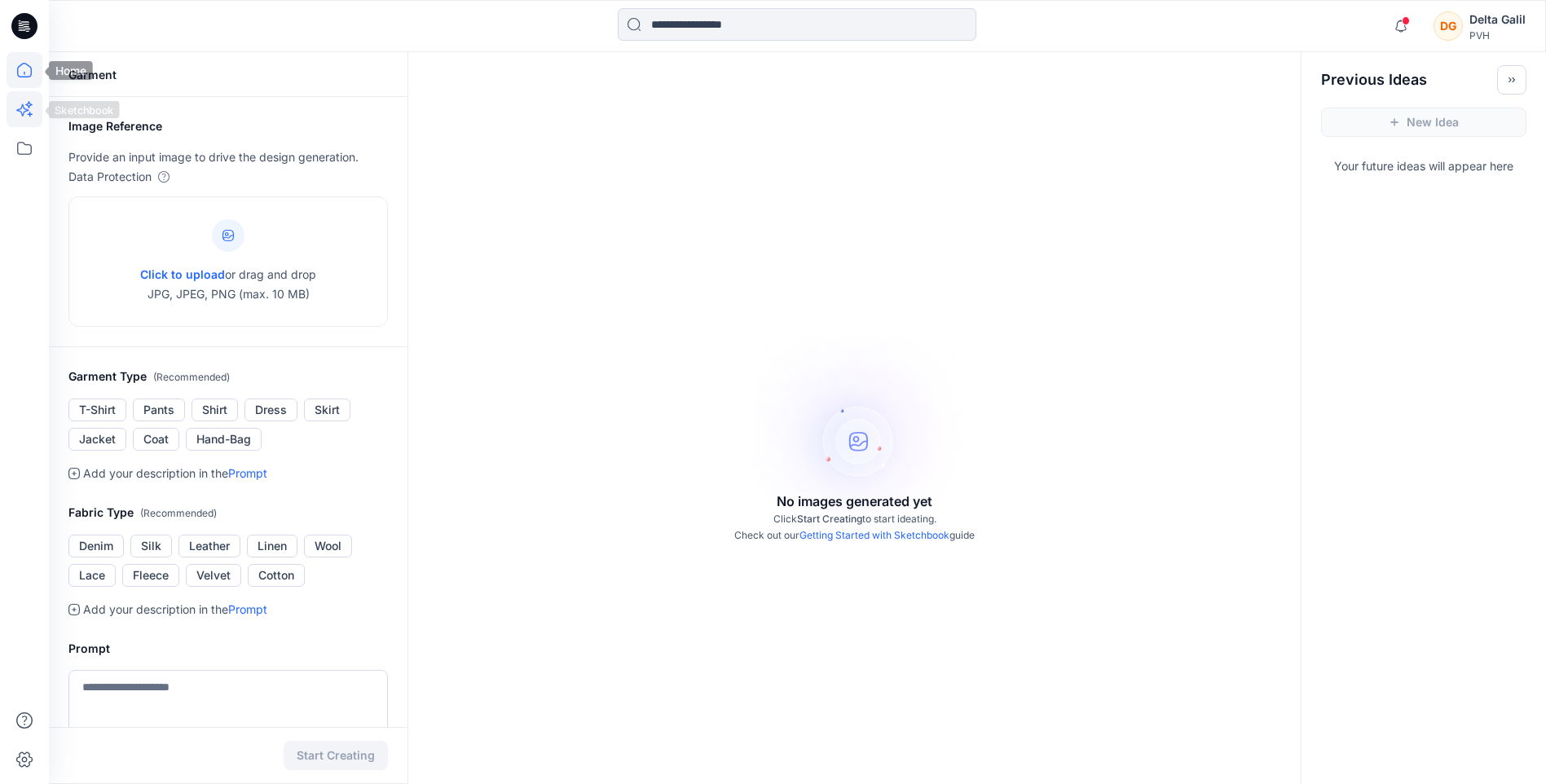
click at [20, 67] on icon at bounding box center [24, 70] width 36 height 36
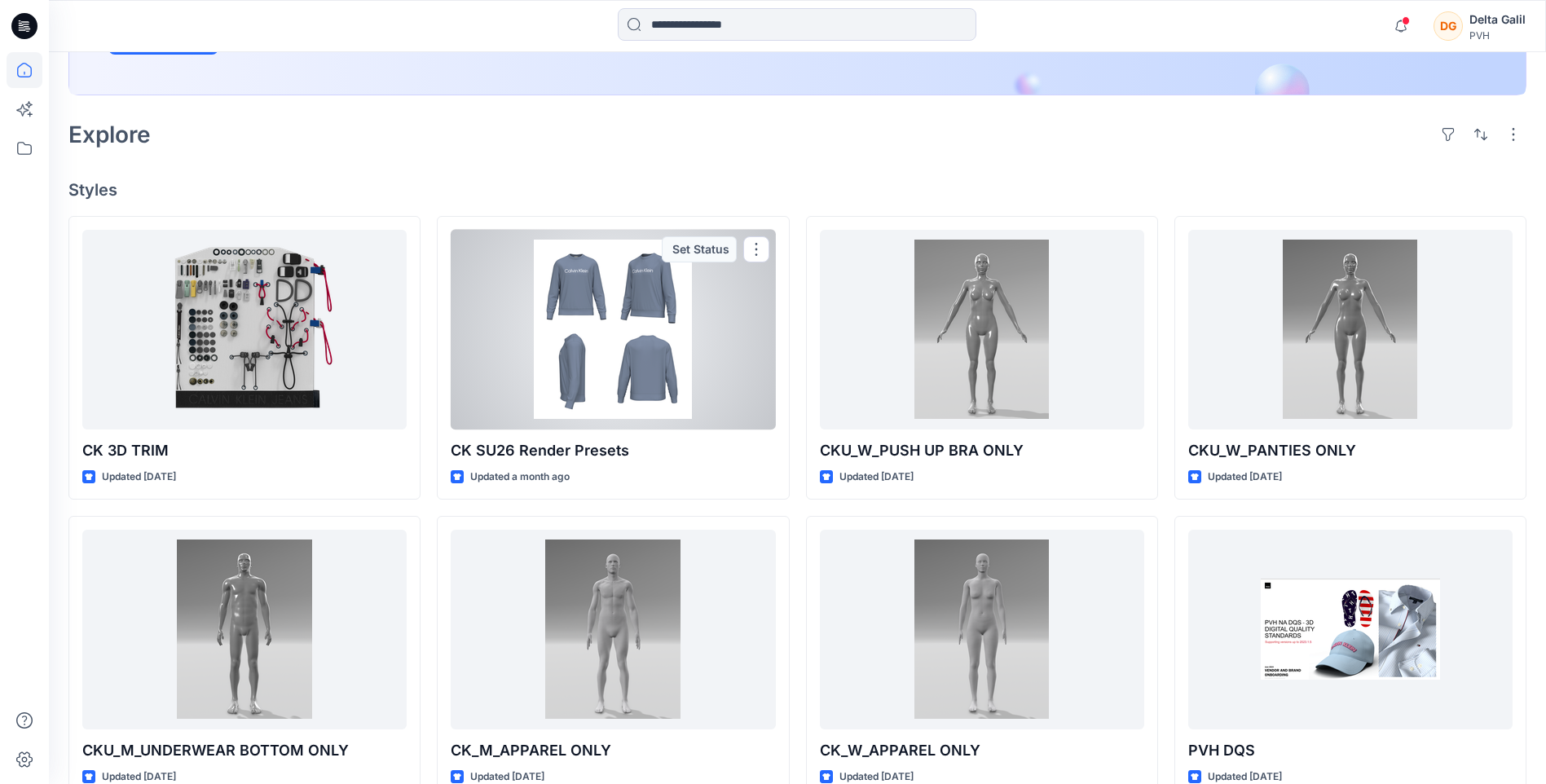
scroll to position [82, 0]
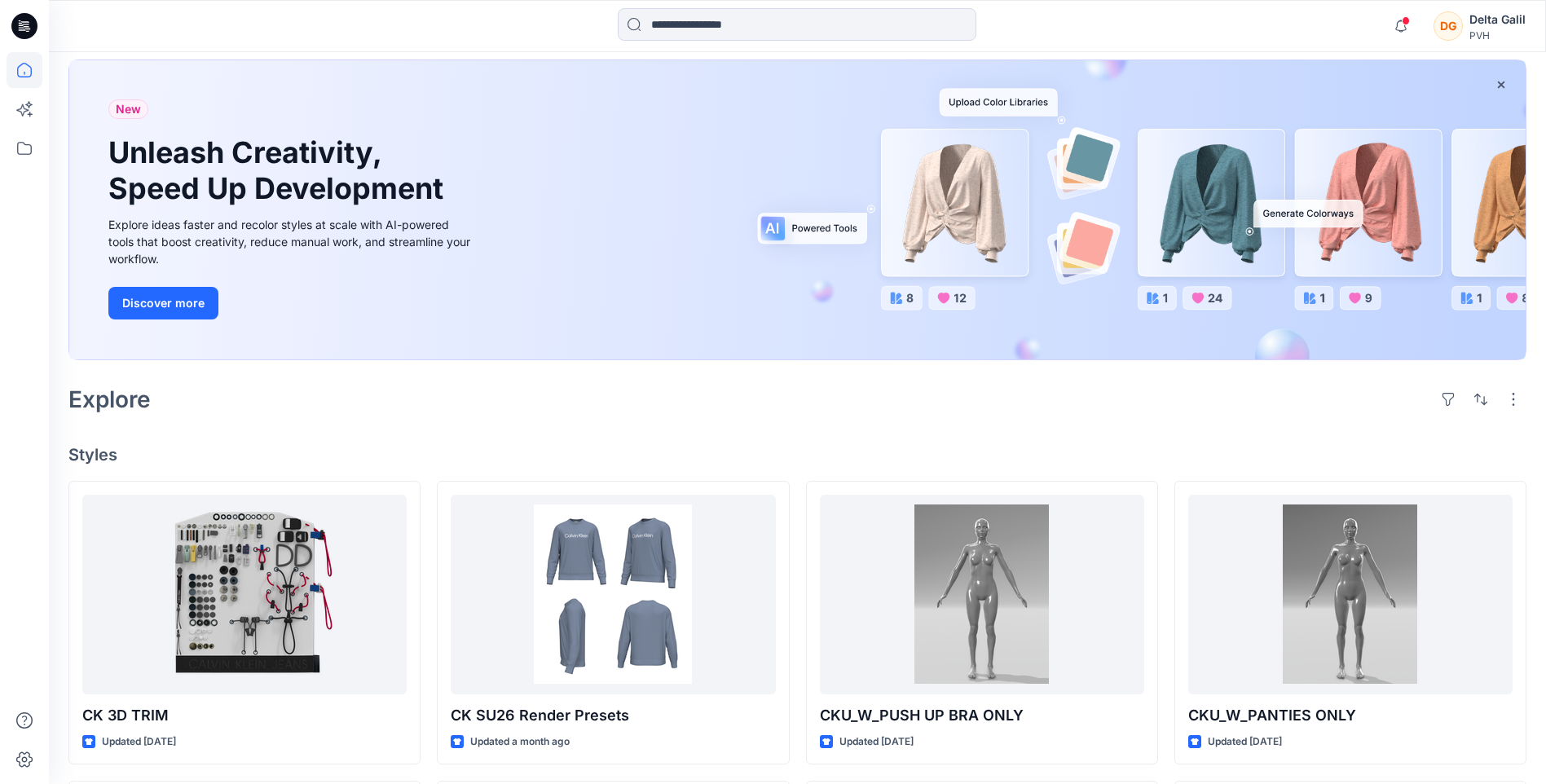
click at [24, 20] on icon at bounding box center [24, 26] width 26 height 26
click at [1505, 401] on button "button" at bounding box center [1513, 399] width 26 height 26
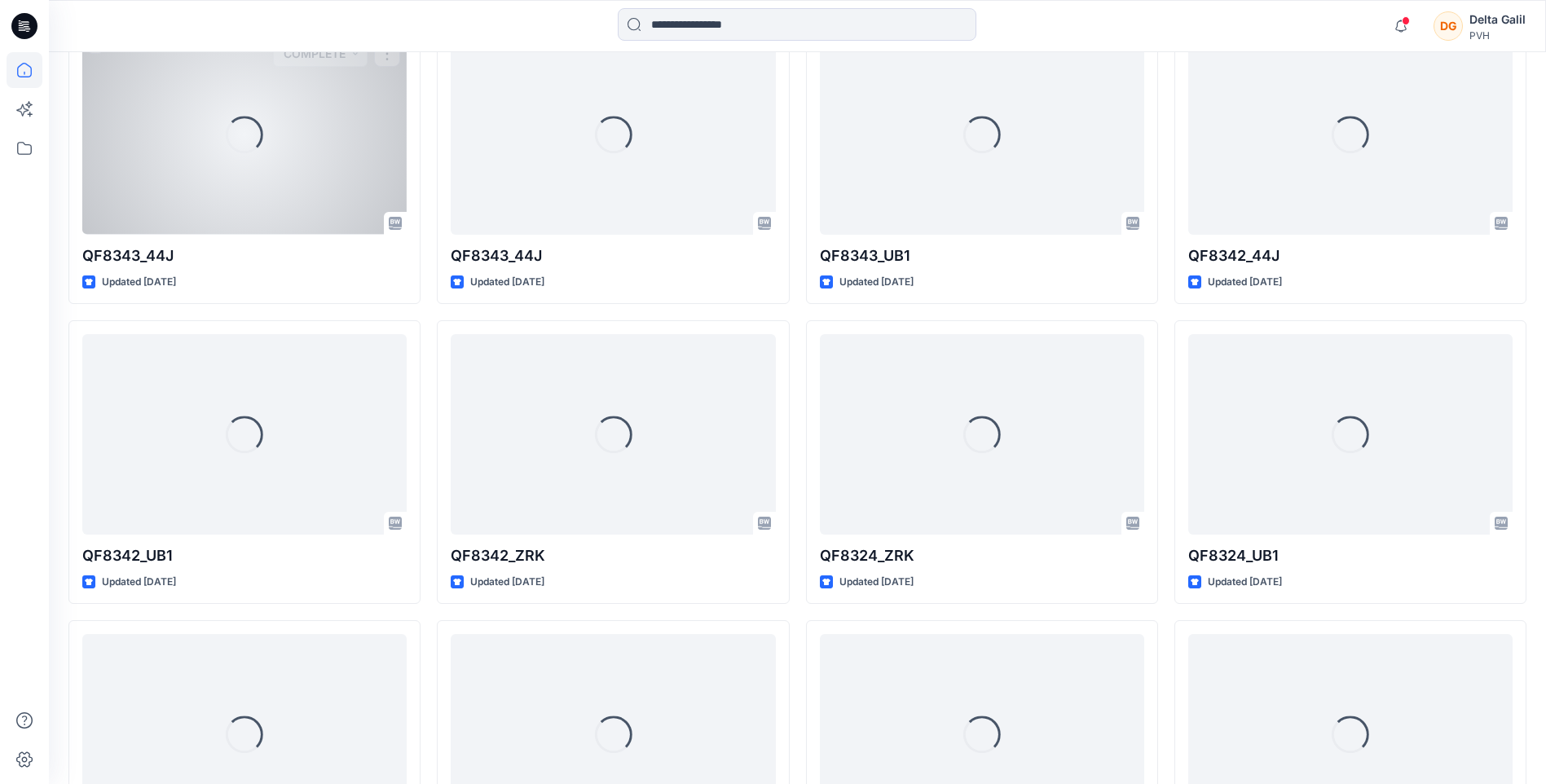
scroll to position [8065, 0]
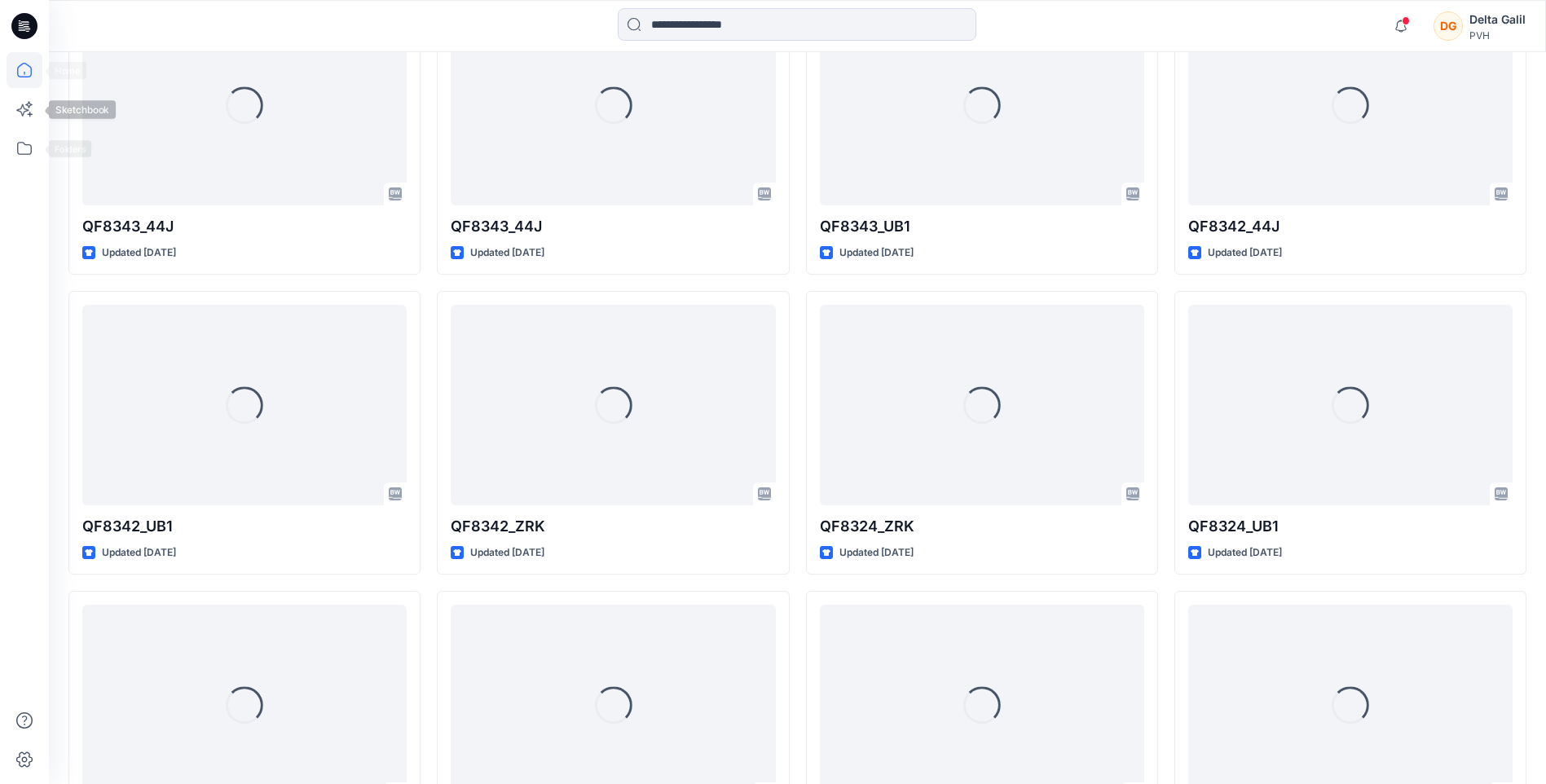
click at [20, 72] on icon at bounding box center [24, 70] width 36 height 36
click at [31, 102] on icon at bounding box center [24, 109] width 36 height 36
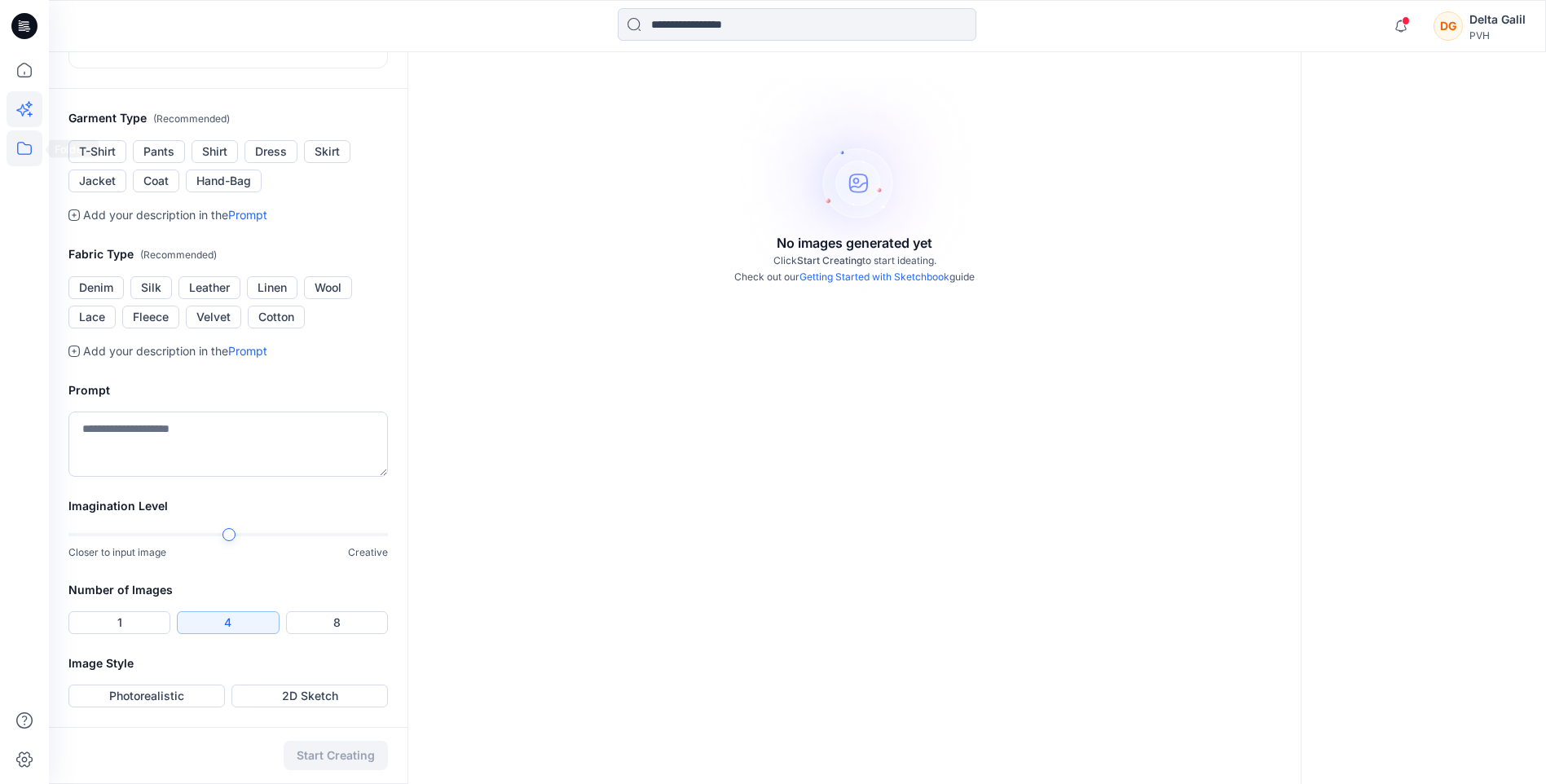
click at [25, 147] on icon at bounding box center [24, 148] width 36 height 36
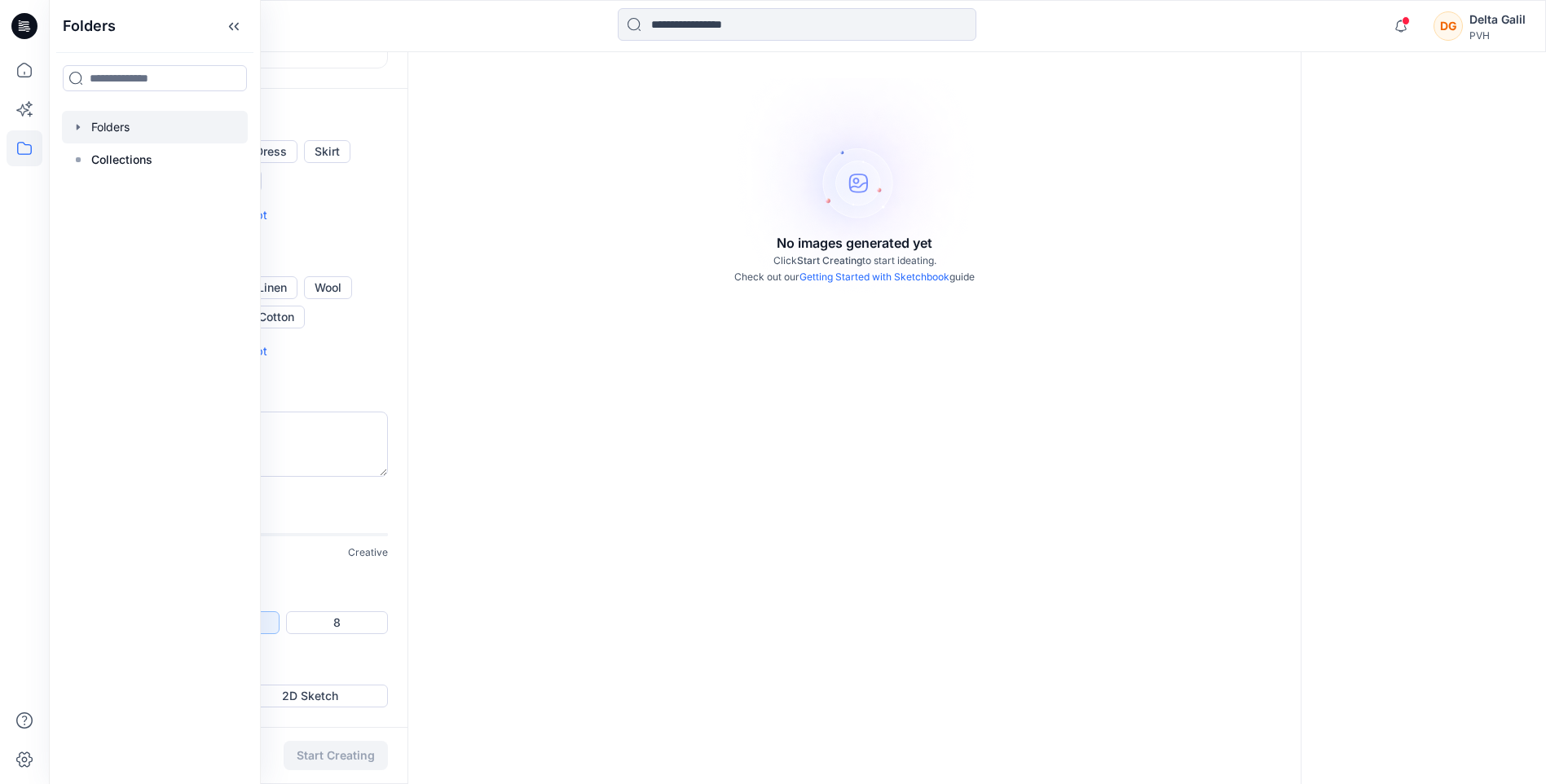
click at [74, 127] on icon "button" at bounding box center [78, 127] width 13 height 13
click at [90, 161] on icon "button" at bounding box center [95, 160] width 13 height 13
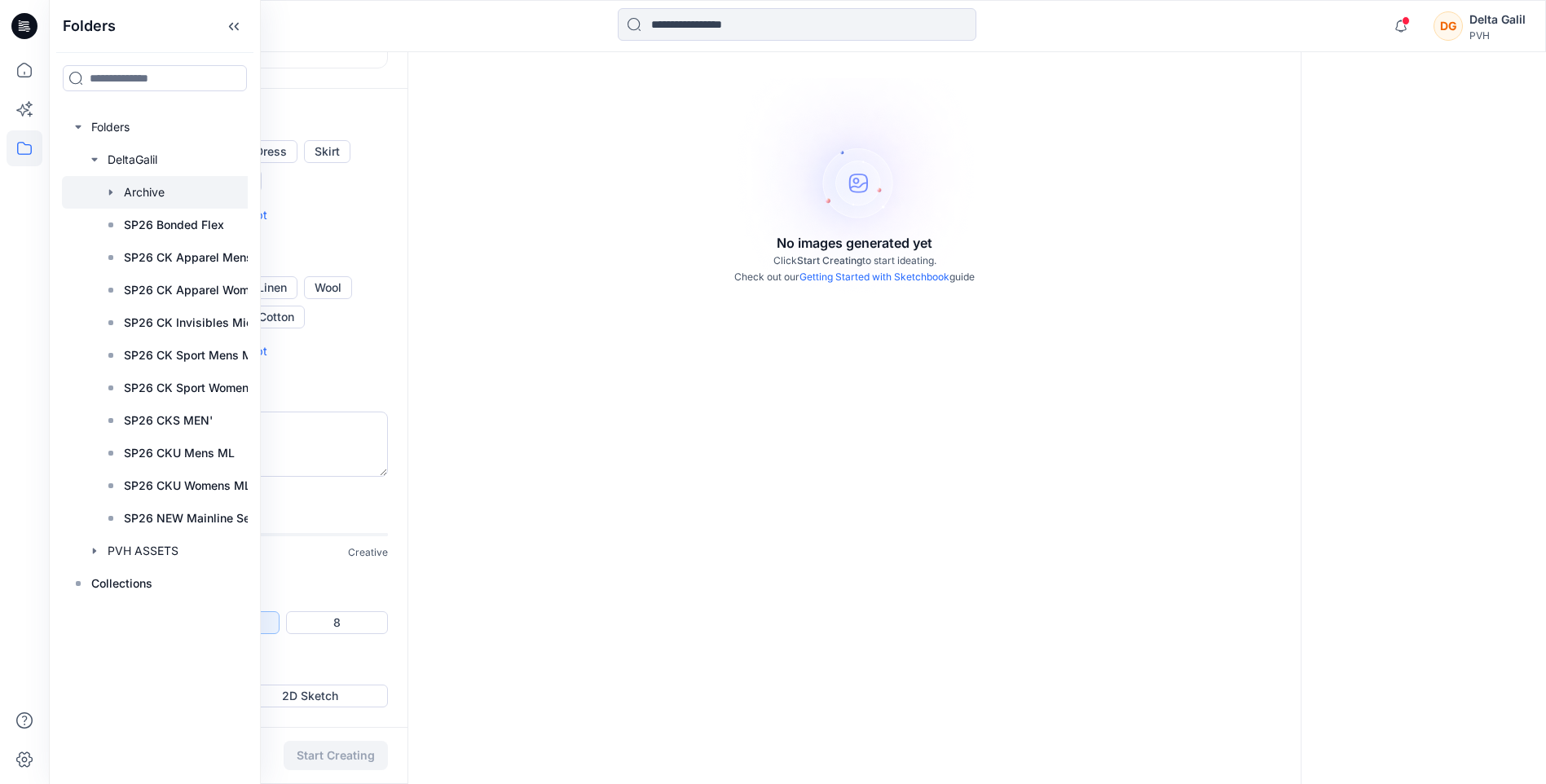
click at [142, 191] on div at bounding box center [184, 191] width 245 height 32
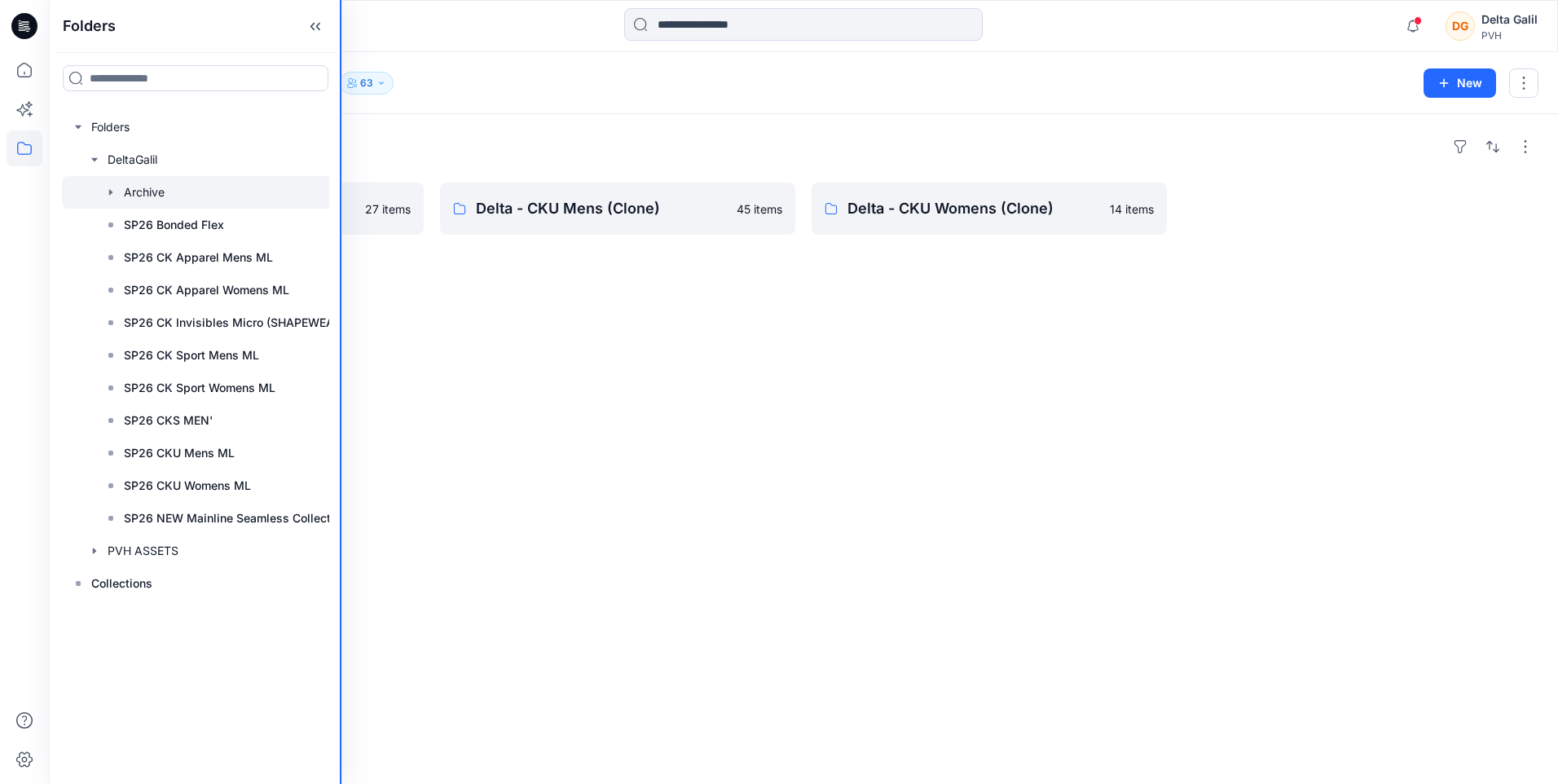
drag, startPoint x: 258, startPoint y: 416, endPoint x: 342, endPoint y: 418, distance: 84.0
click at [342, 418] on div "Folders Folders DeltaGalil Archive SP26 Bonded Flex SP26 CK Apparel Mens ML SP2…" at bounding box center [779, 392] width 1558 height 784
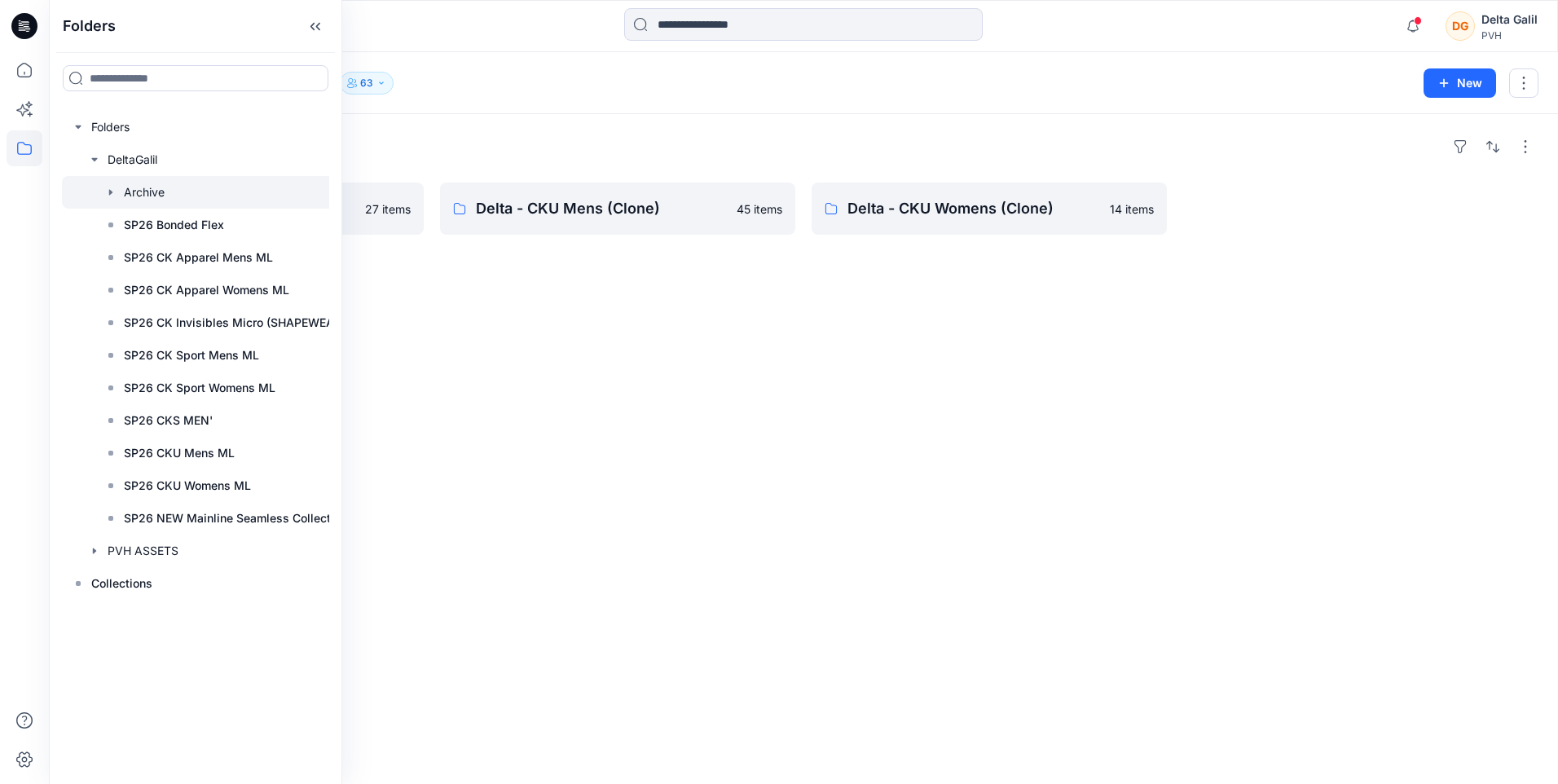
click at [903, 605] on div "Folders DeltaGalil Board (Clone) 27 items Delta - CKU Mens (Clone) 45 items Del…" at bounding box center [804, 449] width 1510 height 670
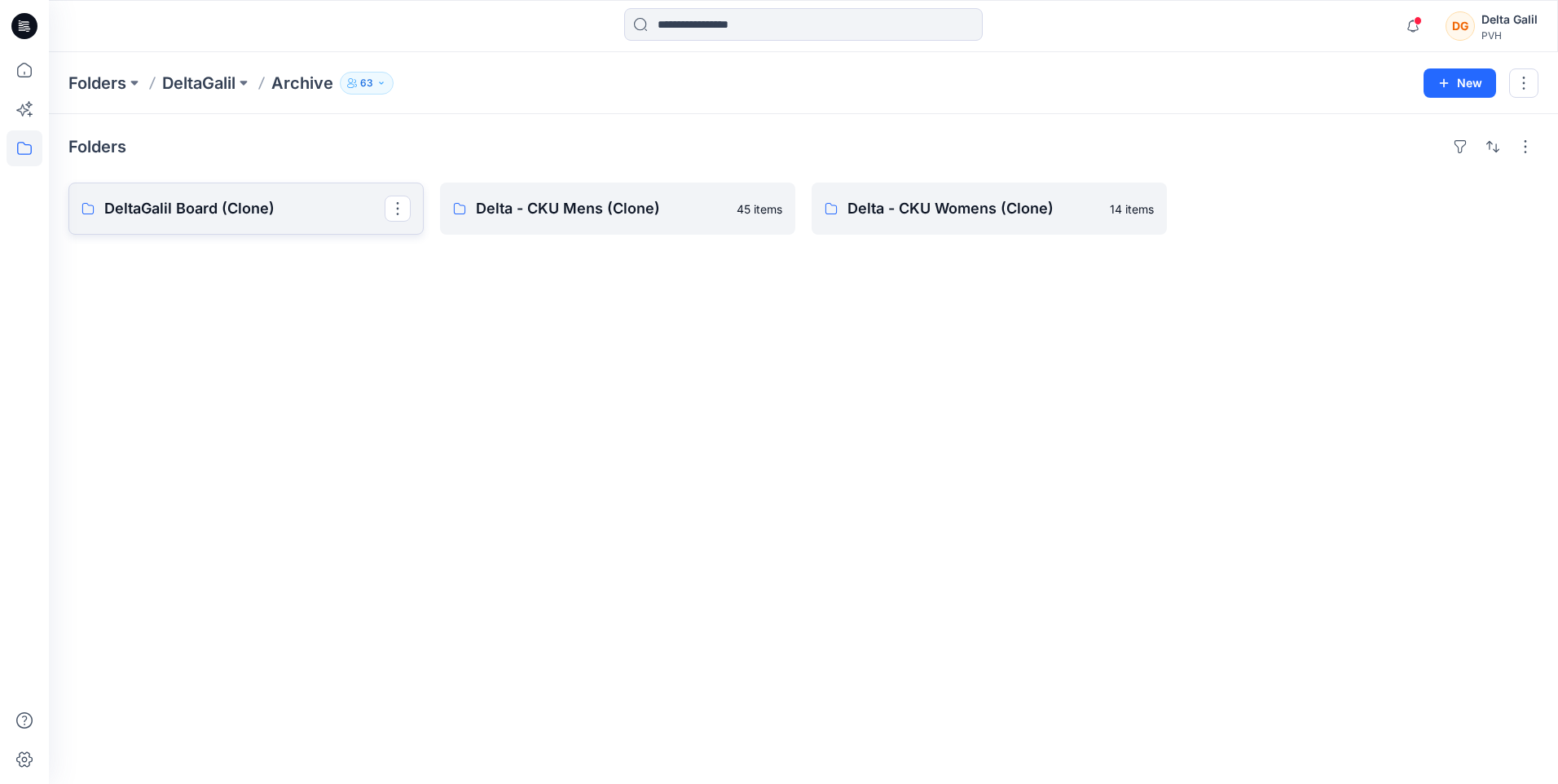
click at [211, 205] on p "DeltaGalil Board (Clone)" at bounding box center [244, 208] width 281 height 22
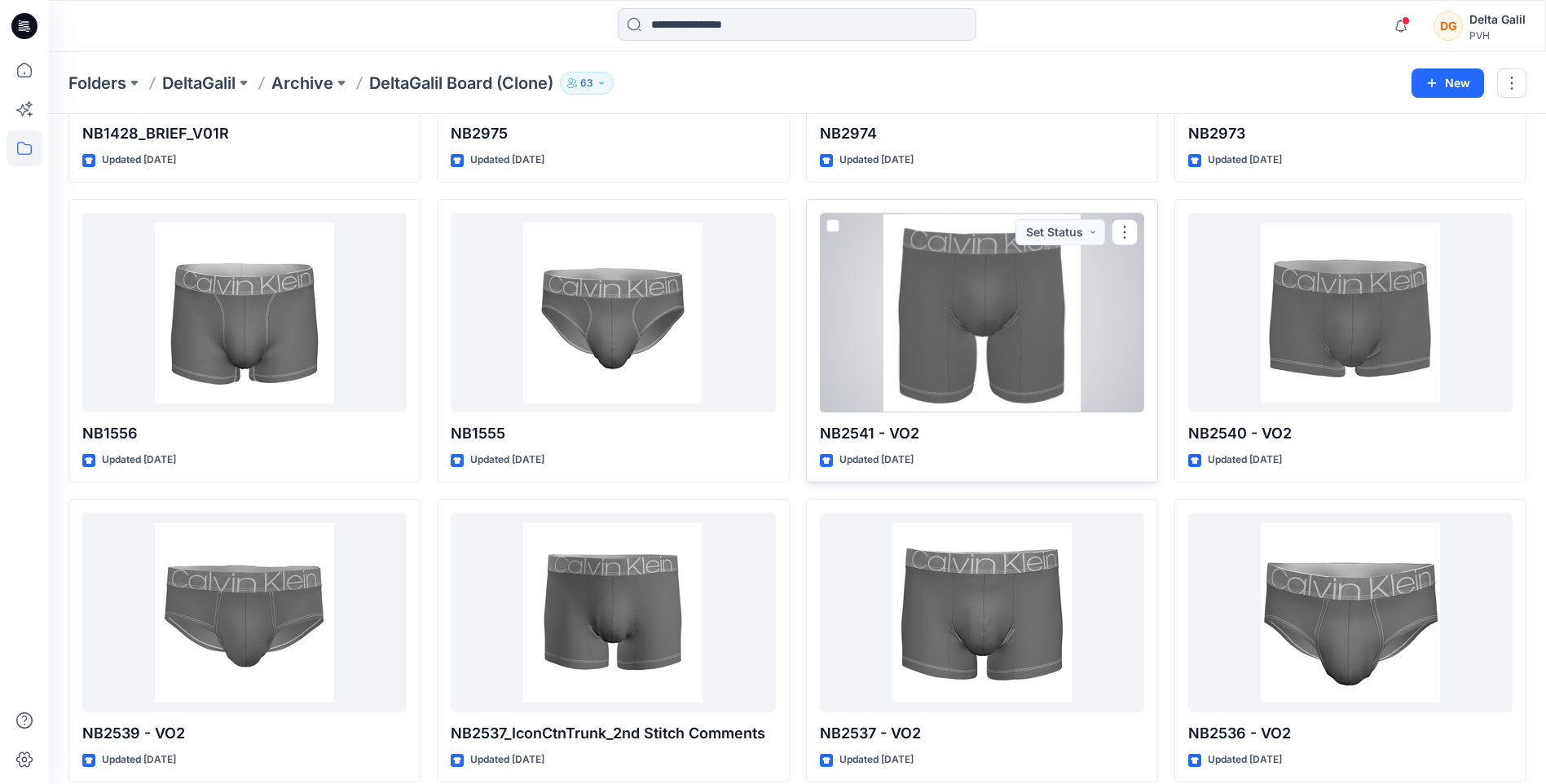
scroll to position [930, 0]
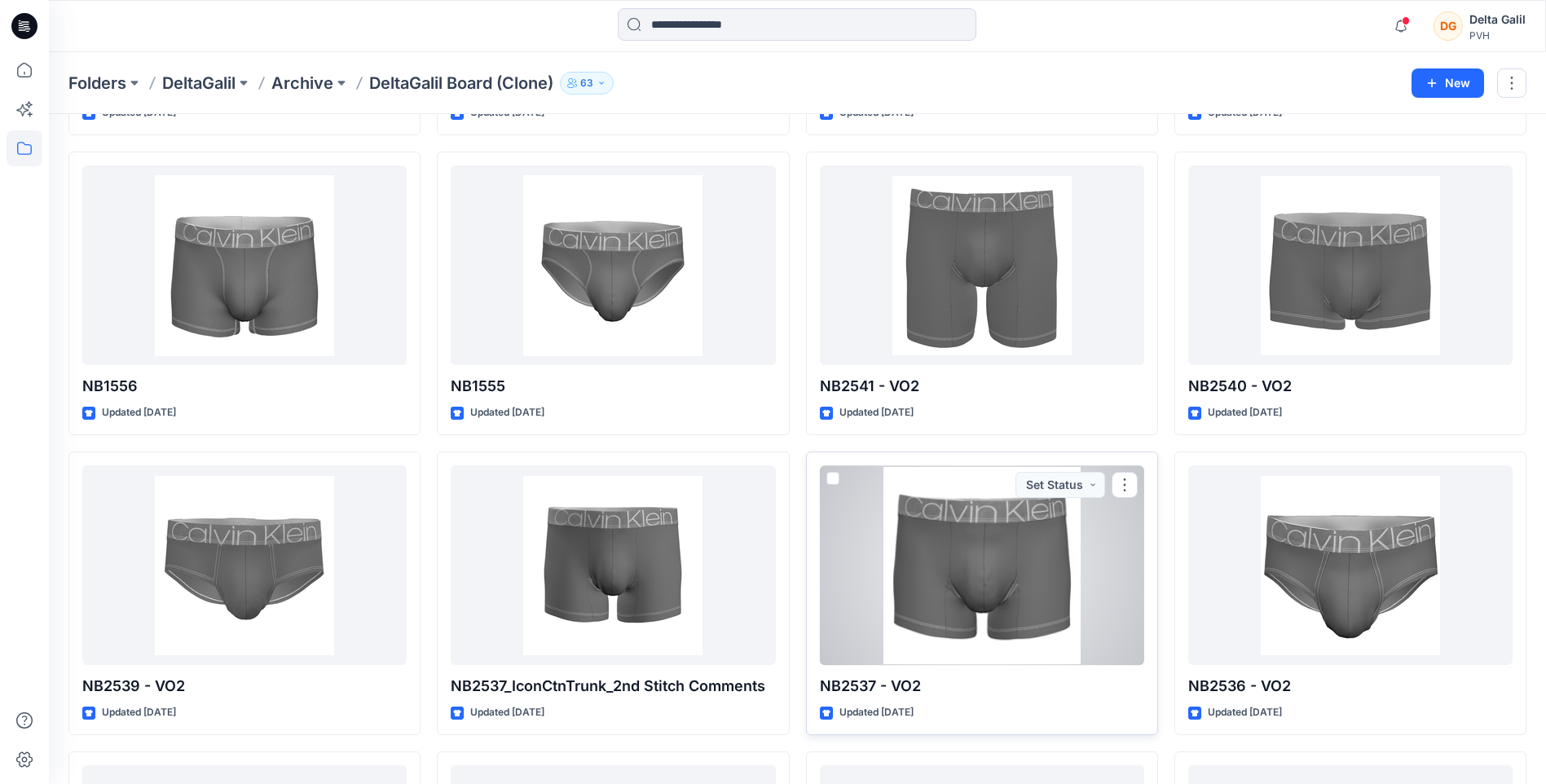
click at [1046, 520] on div at bounding box center [982, 565] width 325 height 200
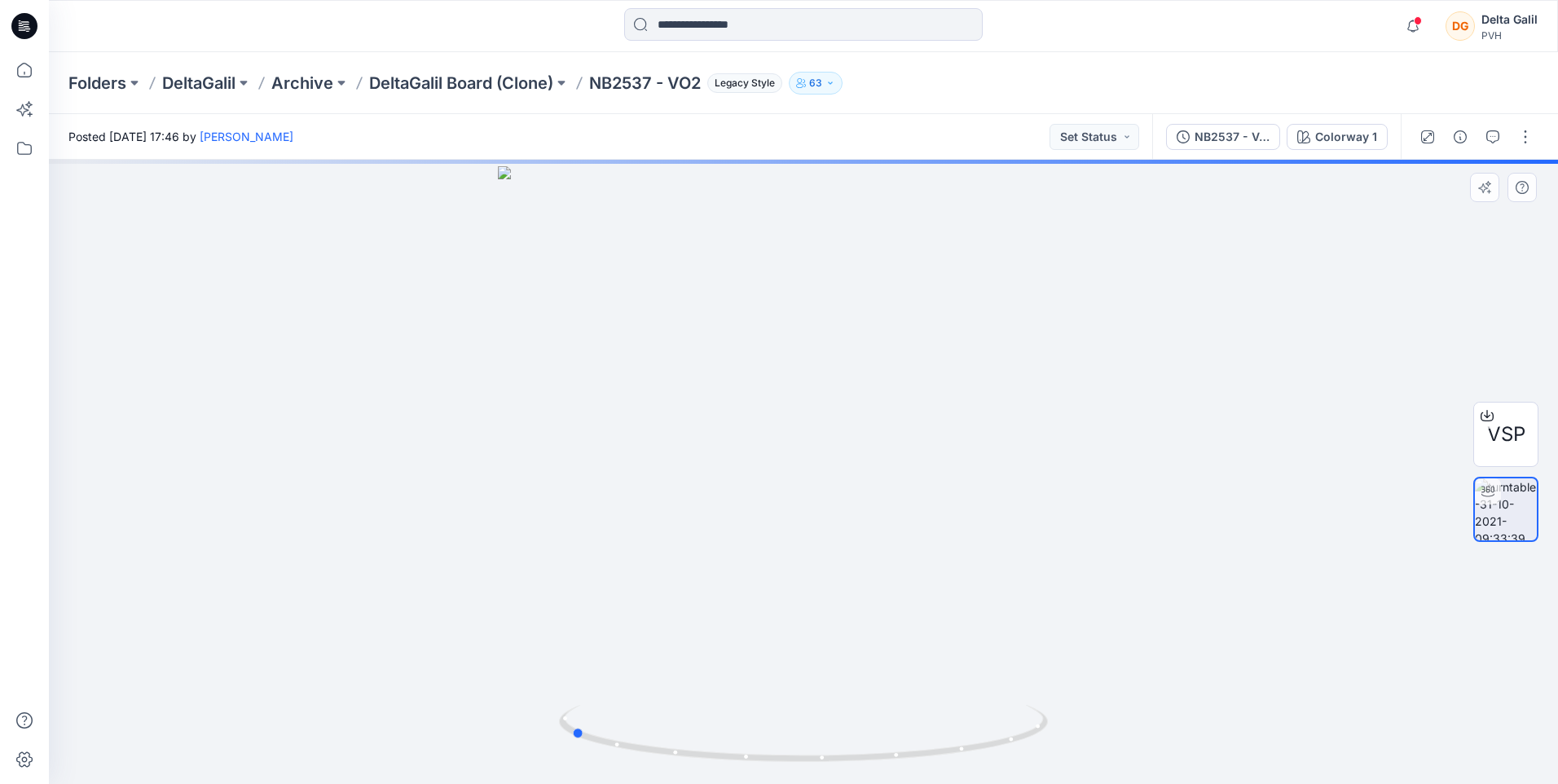
drag, startPoint x: 1083, startPoint y: 536, endPoint x: 850, endPoint y: 545, distance: 233.2
click at [850, 545] on div at bounding box center [804, 472] width 1510 height 624
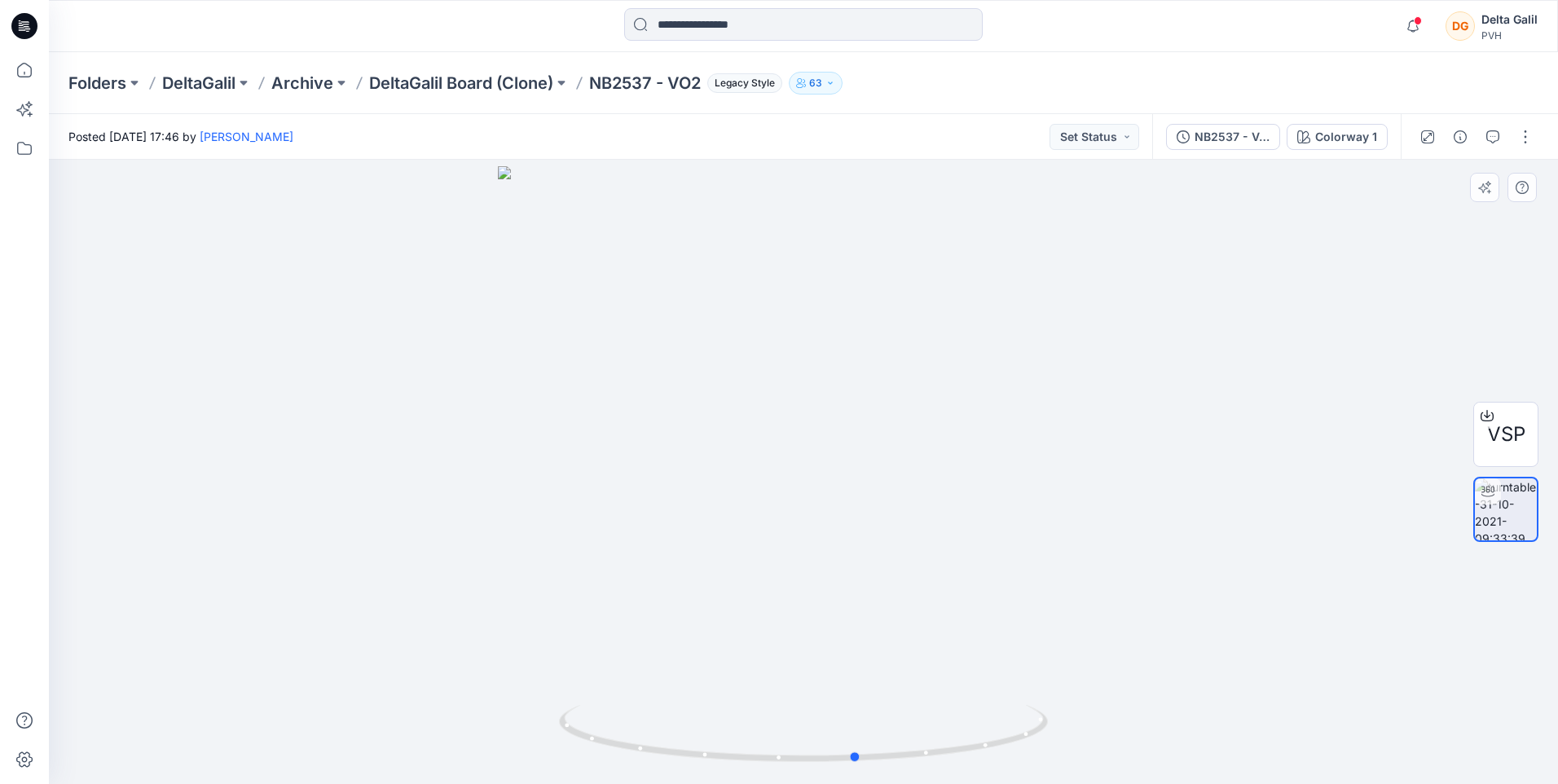
drag, startPoint x: 1046, startPoint y: 531, endPoint x: 853, endPoint y: 530, distance: 193.0
click at [853, 530] on div at bounding box center [804, 472] width 1510 height 624
click at [1486, 416] on icon at bounding box center [1487, 414] width 7 height 8
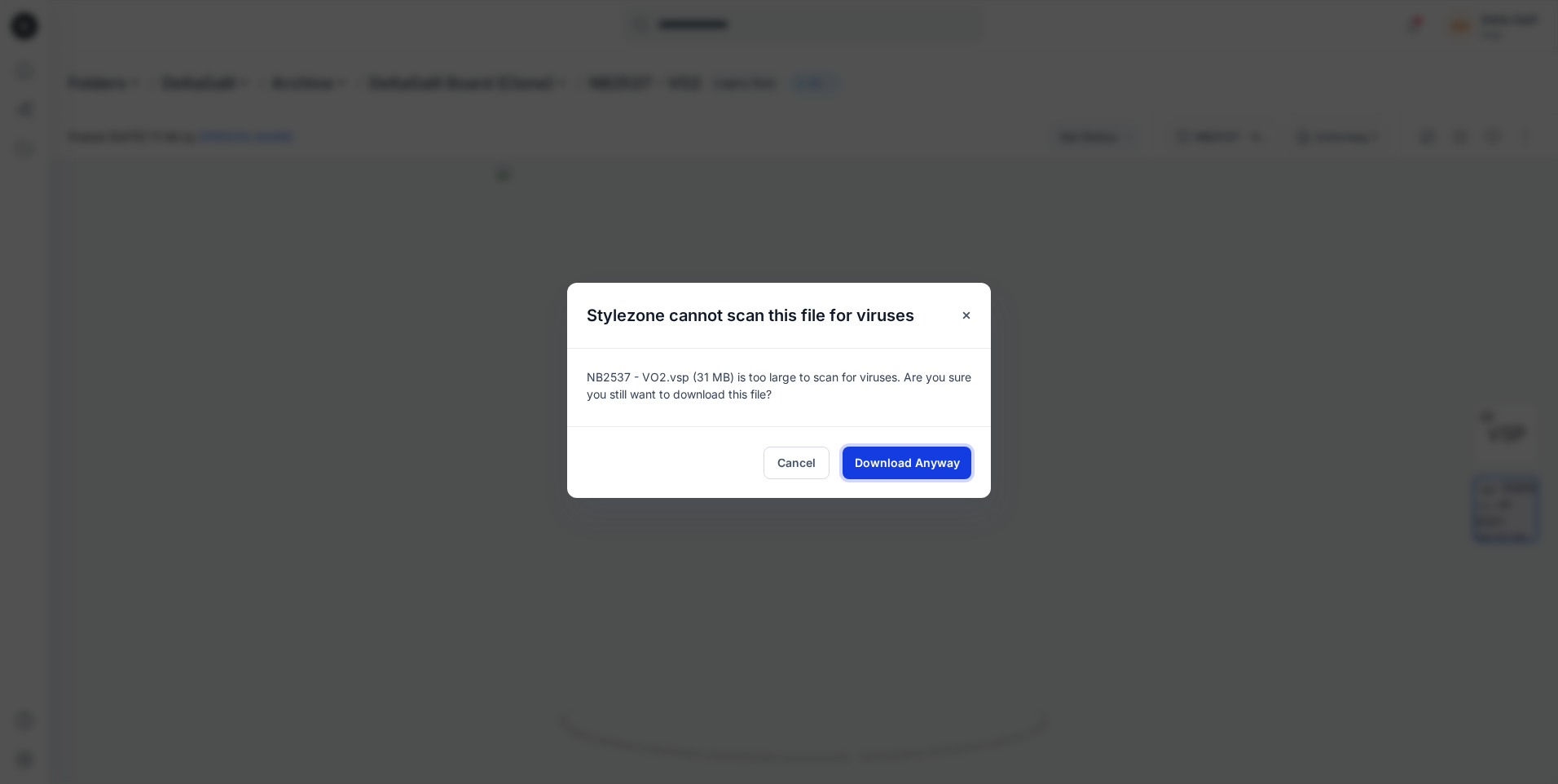
click at [899, 456] on span "Download Anyway" at bounding box center [908, 462] width 105 height 17
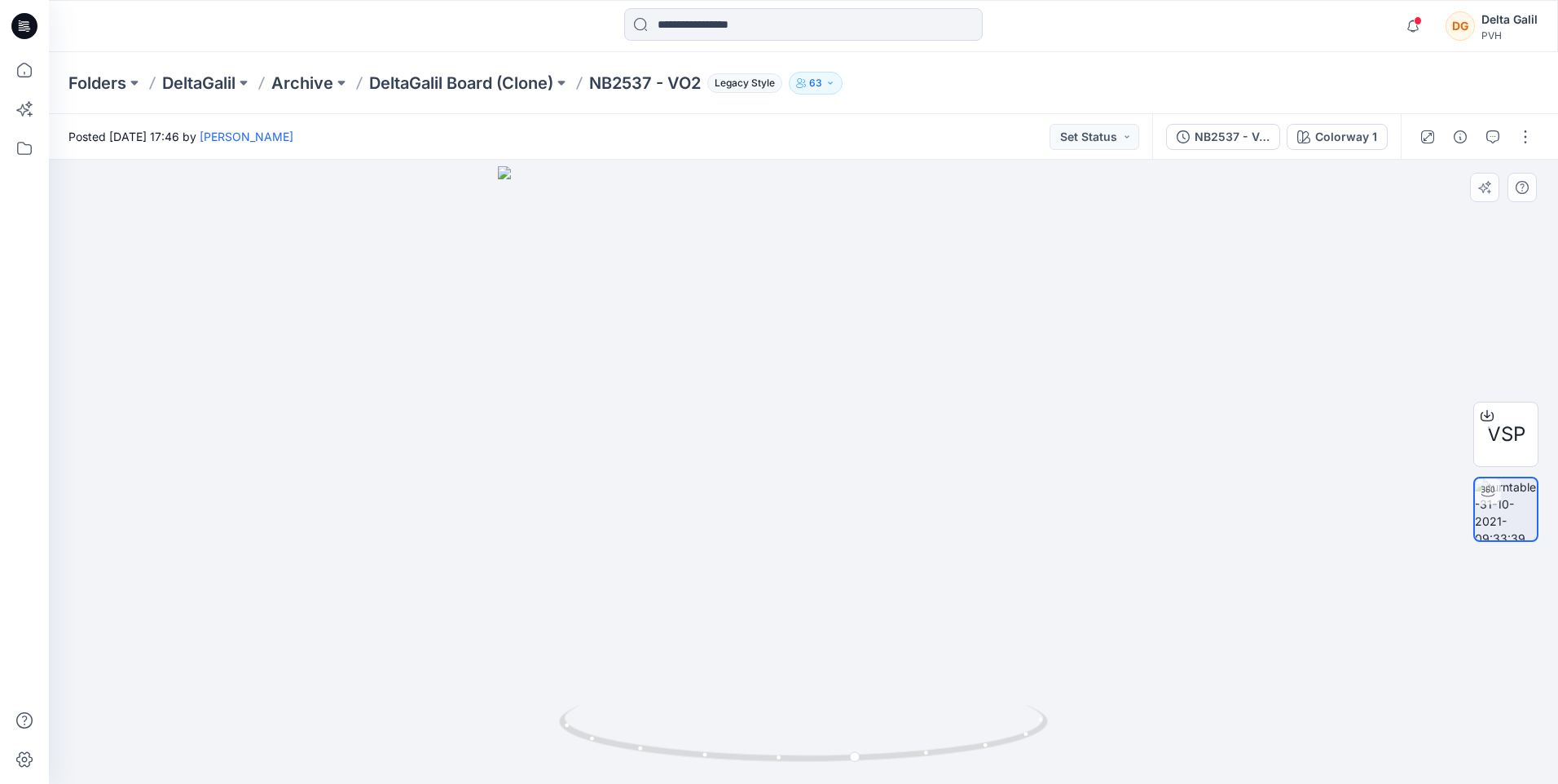
drag, startPoint x: 882, startPoint y: 583, endPoint x: 859, endPoint y: 515, distance: 71.8
click at [859, 515] on img at bounding box center [804, 475] width 611 height 618
drag, startPoint x: 979, startPoint y: 534, endPoint x: 875, endPoint y: 532, distance: 104.0
click at [875, 532] on img at bounding box center [804, 475] width 611 height 618
drag, startPoint x: 1007, startPoint y: 543, endPoint x: 913, endPoint y: 516, distance: 97.8
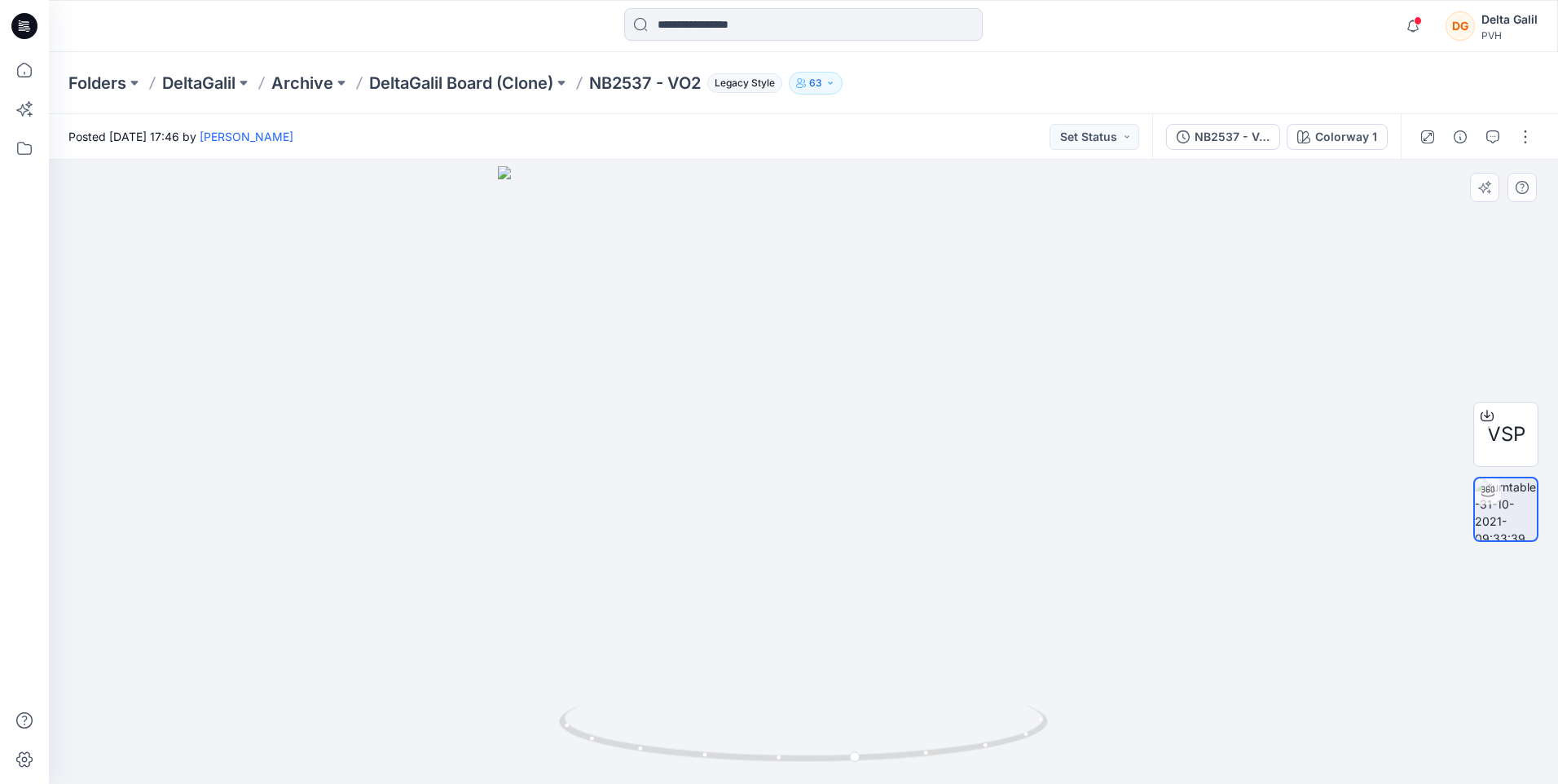
click at [913, 516] on img at bounding box center [804, 475] width 611 height 618
click at [859, 519] on img at bounding box center [804, 475] width 611 height 618
drag, startPoint x: 817, startPoint y: 538, endPoint x: 998, endPoint y: 531, distance: 181.1
click at [955, 534] on img at bounding box center [804, 475] width 611 height 618
drag, startPoint x: 982, startPoint y: 754, endPoint x: 891, endPoint y: 749, distance: 91.1
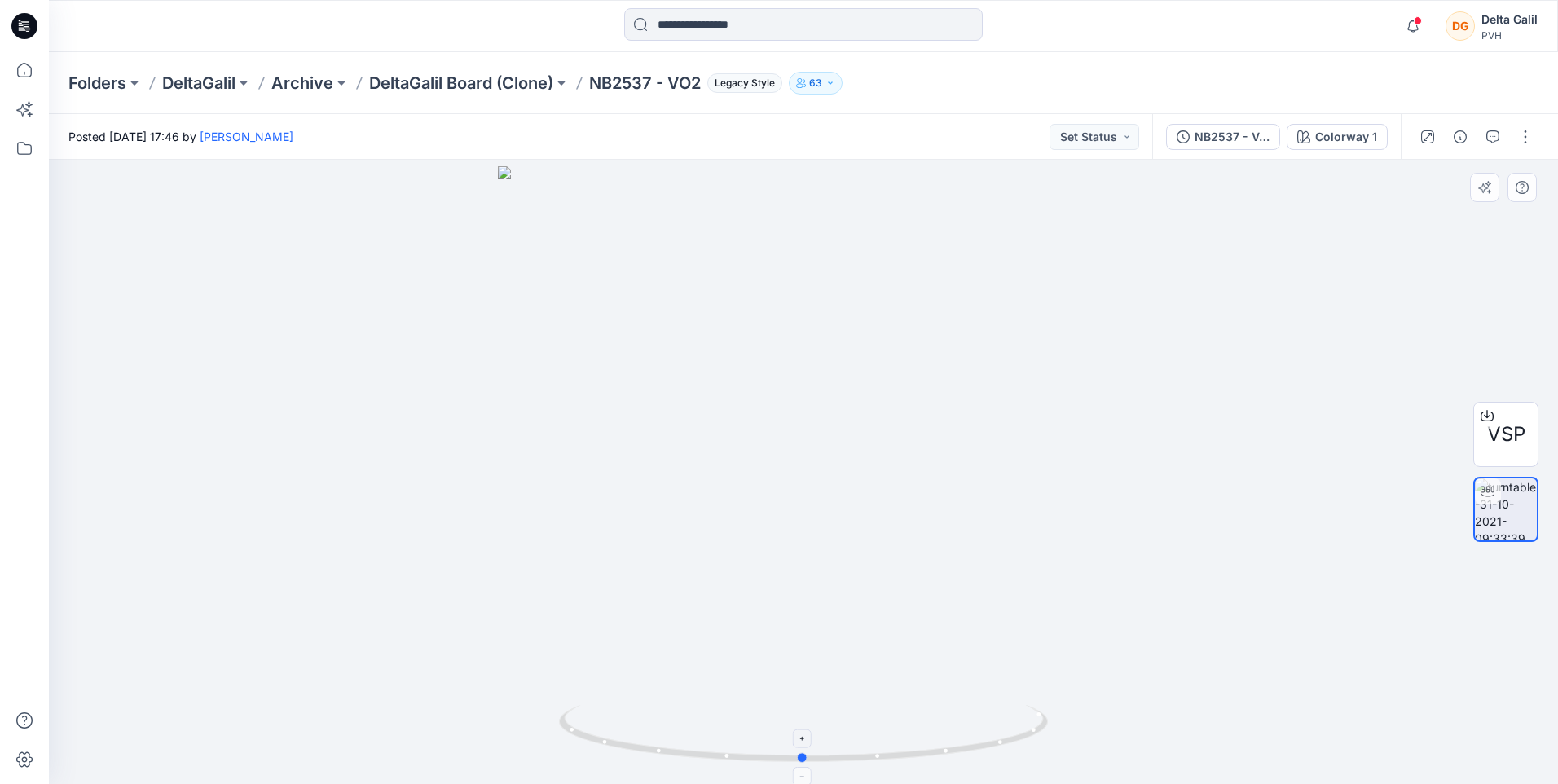
click at [891, 749] on icon at bounding box center [805, 735] width 493 height 61
drag, startPoint x: 893, startPoint y: 748, endPoint x: 1004, endPoint y: 690, distance: 125.2
click at [1004, 690] on div at bounding box center [804, 472] width 1510 height 624
drag, startPoint x: 998, startPoint y: 745, endPoint x: 969, endPoint y: 727, distance: 34.1
click at [969, 727] on icon at bounding box center [805, 735] width 493 height 61
